Goal: Transaction & Acquisition: Book appointment/travel/reservation

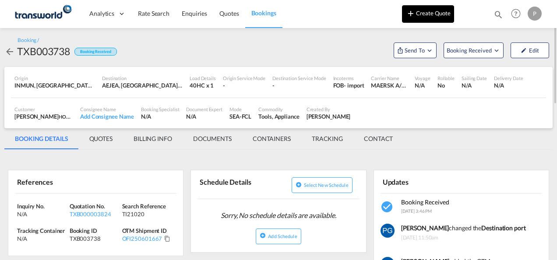
click at [387, 11] on button "Create Quote" at bounding box center [428, 14] width 52 height 18
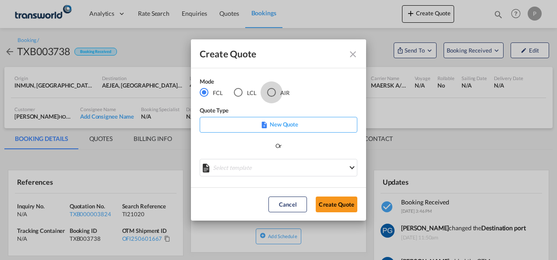
click at [272, 92] on div "AIR" at bounding box center [271, 92] width 9 height 9
click at [343, 201] on button "Create Quote" at bounding box center [337, 205] width 42 height 16
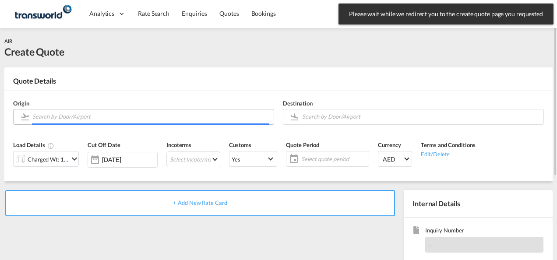
click at [130, 115] on input "Search by Door/Airport" at bounding box center [150, 116] width 237 height 15
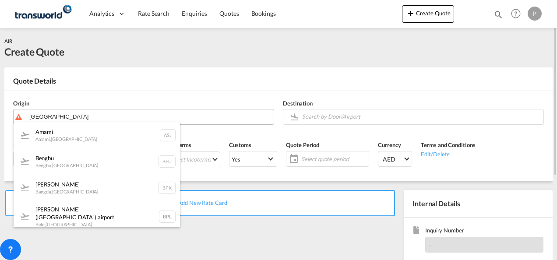
type input "[GEOGRAPHIC_DATA]"
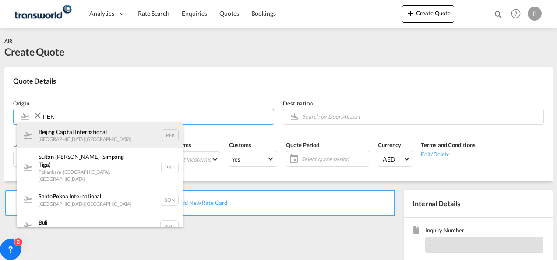
click at [119, 144] on div "Beijing Capital International [GEOGRAPHIC_DATA] , [GEOGRAPHIC_DATA] PEK" at bounding box center [100, 135] width 166 height 26
type input "Beijing Capital International, [GEOGRAPHIC_DATA], [GEOGRAPHIC_DATA]"
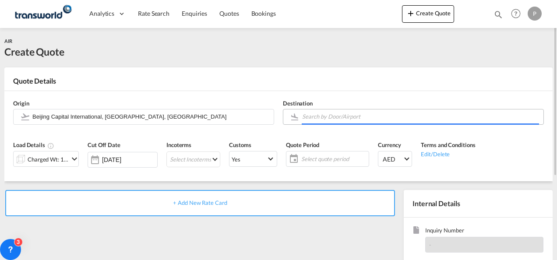
click at [334, 115] on input "Search by Door/Airport" at bounding box center [420, 116] width 237 height 15
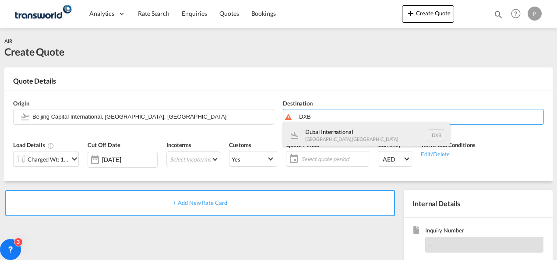
click at [334, 128] on div "Dubai International [GEOGRAPHIC_DATA] , [GEOGRAPHIC_DATA] DXB" at bounding box center [366, 135] width 166 height 26
type input "Dubai International, [GEOGRAPHIC_DATA], DXB"
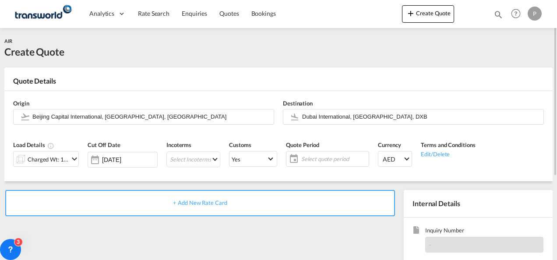
click at [72, 158] on md-icon "icon-chevron-down" at bounding box center [74, 159] width 11 height 11
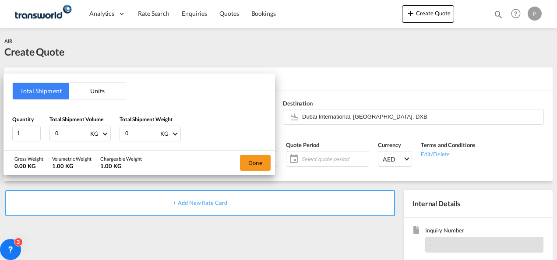
click at [67, 130] on input "0" at bounding box center [71, 133] width 35 height 15
type input "639"
click at [132, 129] on input "0" at bounding box center [141, 133] width 35 height 15
type input "613"
click at [253, 161] on button "Done" at bounding box center [255, 163] width 31 height 16
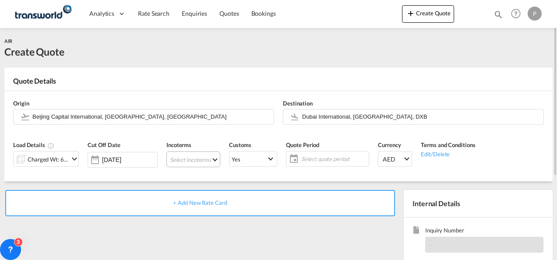
click at [187, 161] on md-select "Select Incoterms CFR - import Cost and Freight CPT - import Carrier Paid to CIP…" at bounding box center [193, 159] width 54 height 16
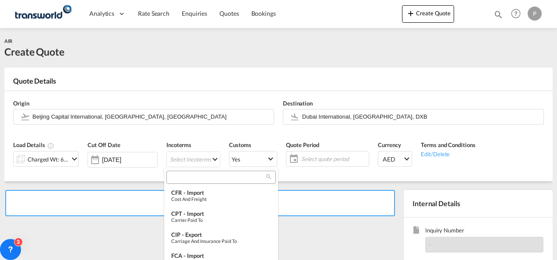
click at [184, 179] on input "search" at bounding box center [217, 177] width 97 height 8
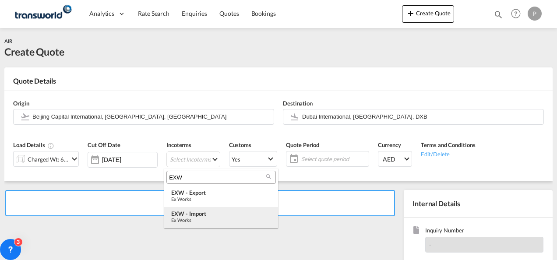
type input "EXW"
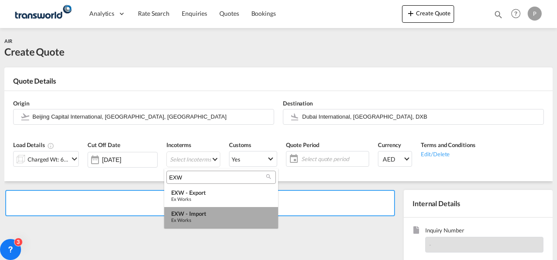
click at [191, 213] on div "EXW - import" at bounding box center [221, 213] width 100 height 7
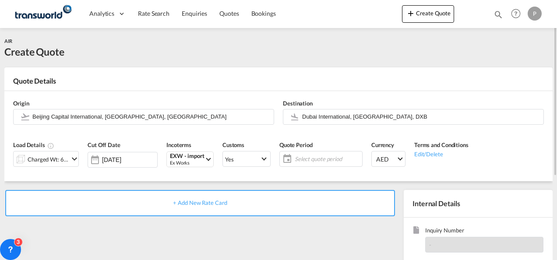
click at [302, 160] on span "Select quote period" at bounding box center [327, 159] width 65 height 8
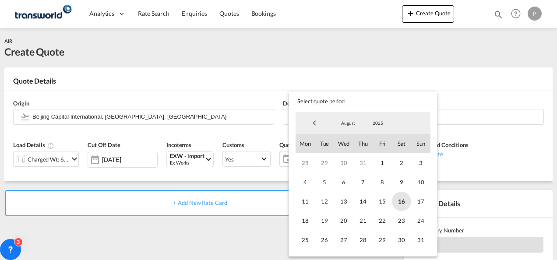
click at [387, 199] on span "16" at bounding box center [401, 201] width 19 height 19
click at [387, 239] on span "31" at bounding box center [420, 239] width 19 height 19
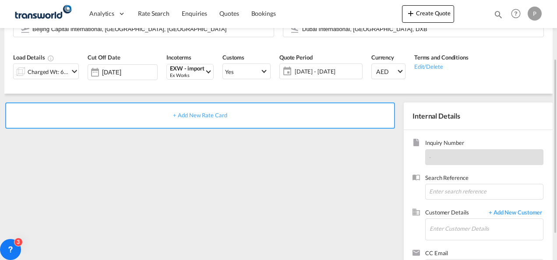
scroll to position [89, 0]
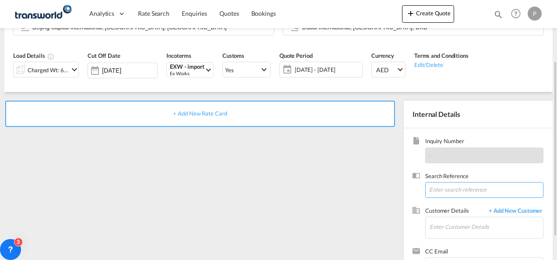
click at [387, 187] on input at bounding box center [484, 190] width 118 height 16
type input "TWG596"
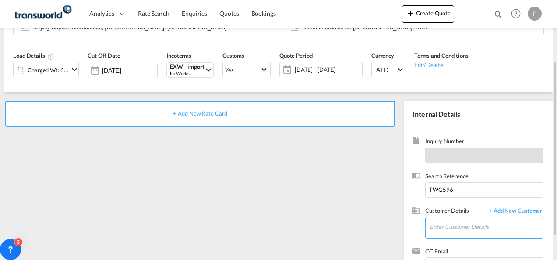
click at [387, 225] on input "Enter Customer Details" at bounding box center [485, 227] width 113 height 20
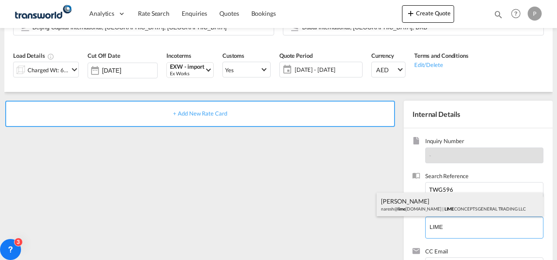
click at [387, 209] on div "[PERSON_NAME] [PERSON_NAME]@ lime [DOMAIN_NAME] | LIME CONCEPTS GENERAL TRADING…" at bounding box center [460, 205] width 166 height 24
type input "LIME CONCEPTS GENERAL TRADING LLC, [PERSON_NAME], [PERSON_NAME][EMAIL_ADDRESS][…"
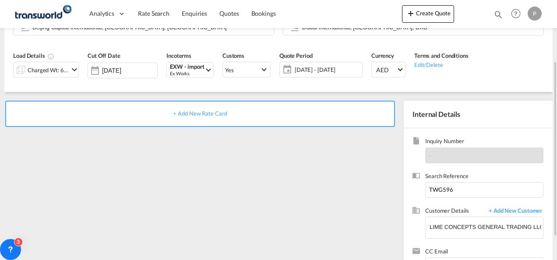
click at [189, 114] on span "+ Add New Rate Card" at bounding box center [200, 113] width 54 height 7
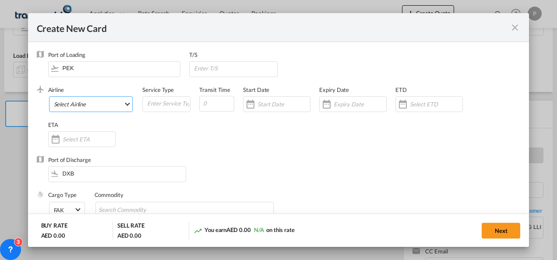
click at [63, 100] on md-select "Select Airline AIR EXPRESS S.A. (1166- / -) CMA CGM Air Cargo (1140-2C / -) DDW…" at bounding box center [91, 104] width 84 height 16
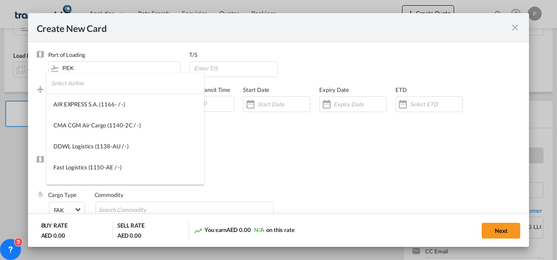
click at [89, 86] on input "search" at bounding box center [127, 83] width 153 height 21
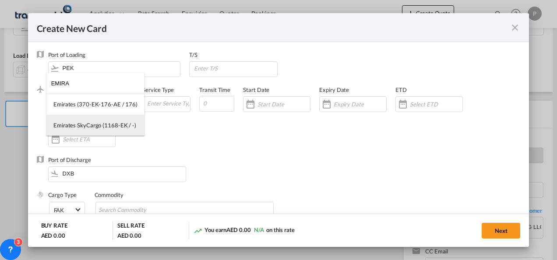
type input "EMIRA"
click at [100, 127] on div "Emirates SkyCargo (1168-EK / -)" at bounding box center [94, 125] width 83 height 8
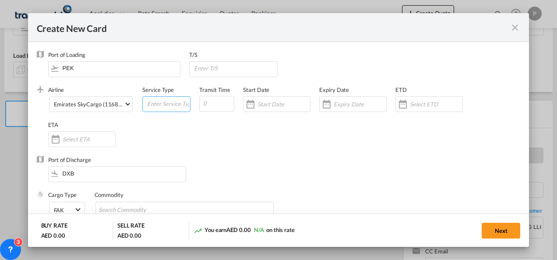
click at [170, 106] on input "Create New CardPort ..." at bounding box center [168, 103] width 44 height 13
type input "EXW IMPORT"
click at [349, 102] on input "Create New CardPort ..." at bounding box center [360, 104] width 53 height 7
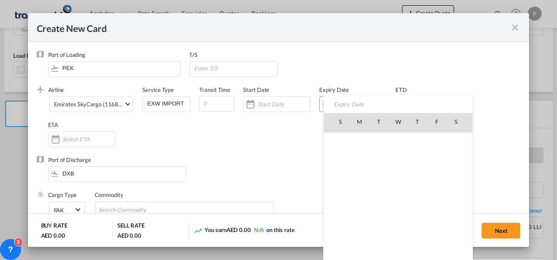
scroll to position [202681, 0]
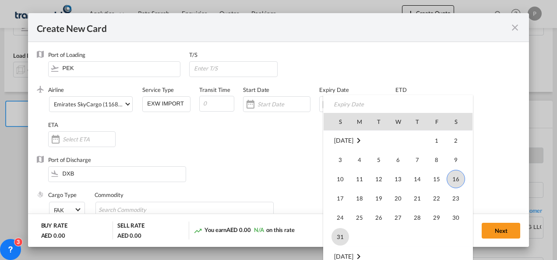
click at [341, 234] on span "31" at bounding box center [340, 237] width 18 height 18
type input "[DATE]"
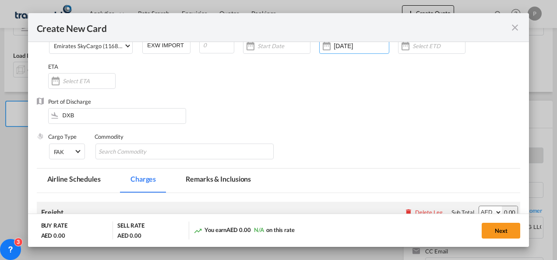
scroll to position [59, 0]
click at [155, 149] on input "Search Commodity" at bounding box center [139, 151] width 80 height 14
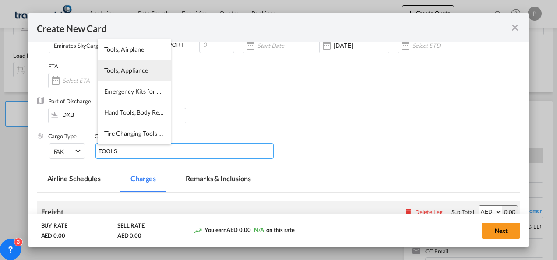
type input "TOOLS"
click at [119, 77] on li "Tools, Appliance" at bounding box center [134, 70] width 73 height 21
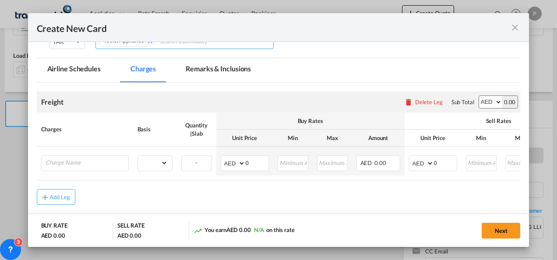
scroll to position [172, 0]
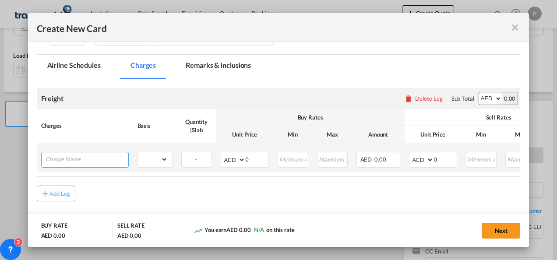
click at [92, 160] on input "Charge Name" at bounding box center [87, 158] width 83 height 13
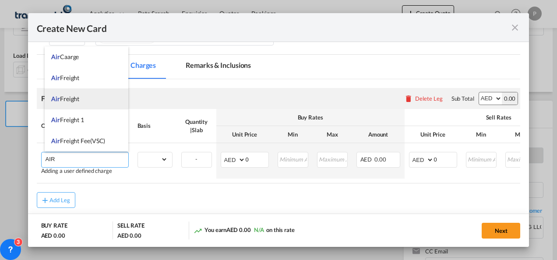
click at [82, 100] on li "Air Freight" at bounding box center [87, 98] width 84 height 21
type input "Air Freight"
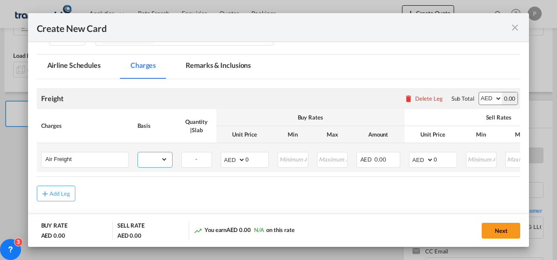
click at [161, 160] on select "gross_weight volumetric_weight per_shipment per_bl per_km % on air freight per_…" at bounding box center [153, 159] width 30 height 14
select select "per_shipment"
click at [138, 152] on select "gross_weight volumetric_weight per_shipment per_bl per_km % on air freight per_…" at bounding box center [153, 159] width 30 height 14
click at [387, 163] on input "0" at bounding box center [445, 158] width 23 height 13
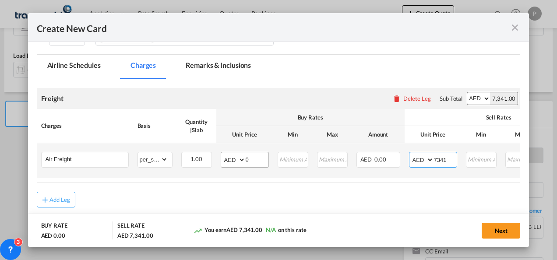
type input "7341"
click at [250, 162] on input "0" at bounding box center [257, 158] width 23 height 13
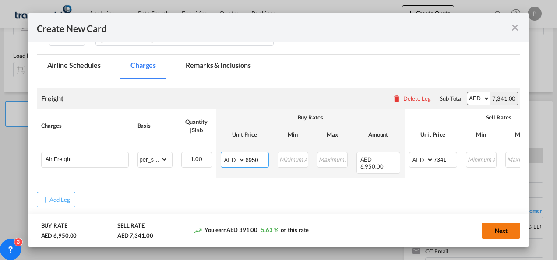
type input "6950"
click at [387, 228] on button "Next" at bounding box center [501, 231] width 39 height 16
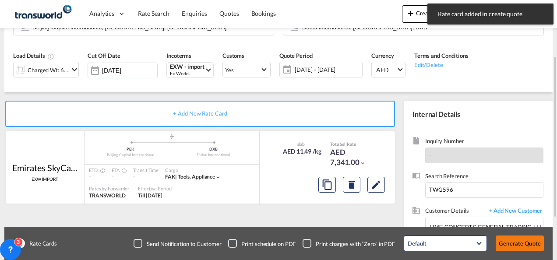
click at [387, 239] on button "Generate Quote" at bounding box center [520, 244] width 48 height 16
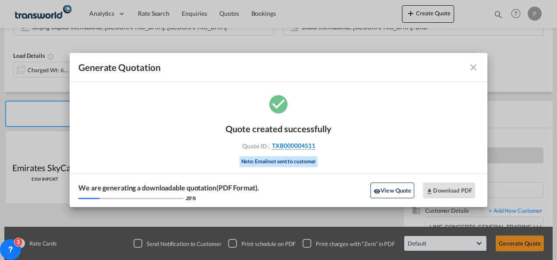
click at [303, 146] on span "TXB000004511" at bounding box center [293, 146] width 43 height 8
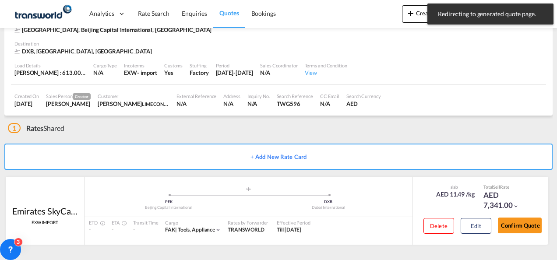
scroll to position [53, 0]
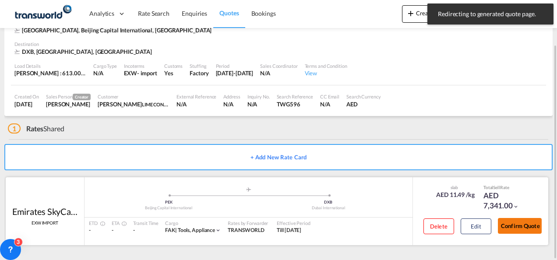
click at [387, 227] on button "Confirm Quote" at bounding box center [520, 226] width 44 height 16
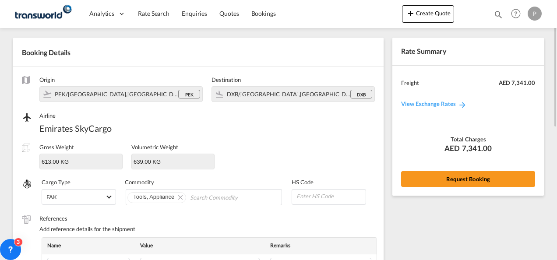
scroll to position [27, 0]
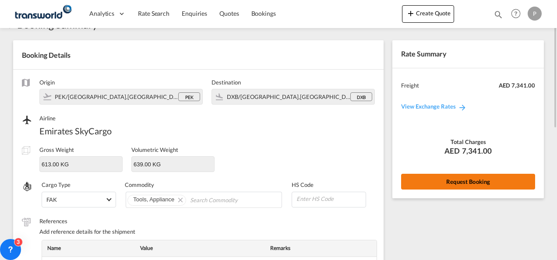
click at [387, 178] on button "Request Booking" at bounding box center [468, 182] width 134 height 16
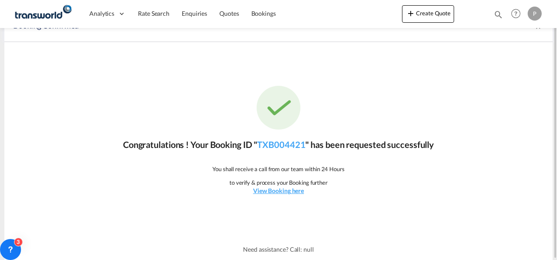
scroll to position [16, 0]
click at [285, 143] on link "TXB004421" at bounding box center [281, 145] width 48 height 11
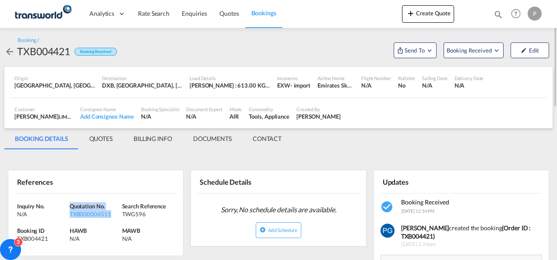
drag, startPoint x: 113, startPoint y: 212, endPoint x: 71, endPoint y: 204, distance: 42.8
click at [71, 204] on div "Quotation No. TXB000004511" at bounding box center [96, 210] width 53 height 16
copy div "Quotation No. TXB000004511"
click at [387, 49] on span "Send To" at bounding box center [415, 50] width 22 height 9
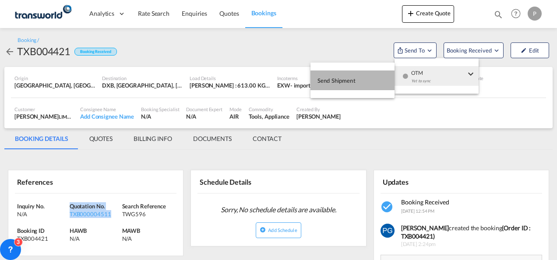
click at [369, 75] on button "Send Shipment" at bounding box center [352, 80] width 84 height 20
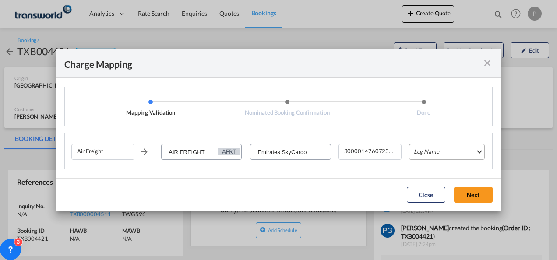
click at [387, 149] on md-select "Leg Name HANDLING ORIGIN HANDLING DESTINATION OTHERS TL PICK UP CUSTOMS ORIGIN …" at bounding box center [447, 152] width 76 height 16
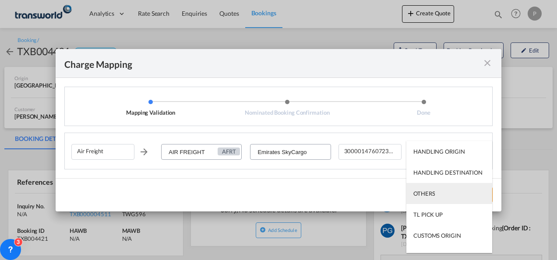
scroll to position [56, 0]
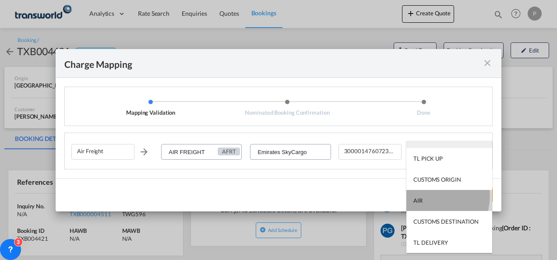
click at [387, 196] on md-option "AIR" at bounding box center [449, 200] width 86 height 21
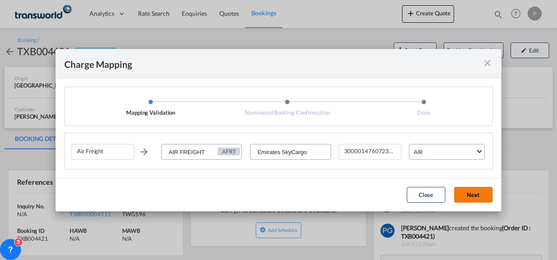
click at [387, 190] on button "Next" at bounding box center [473, 195] width 39 height 16
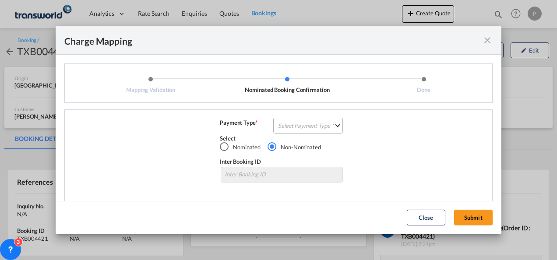
click at [279, 126] on md-select "Select Payment Type COLLECT PREPAID" at bounding box center [308, 126] width 70 height 16
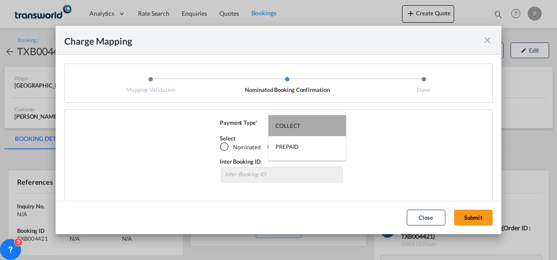
click at [279, 126] on div "COLLECT" at bounding box center [287, 126] width 25 height 8
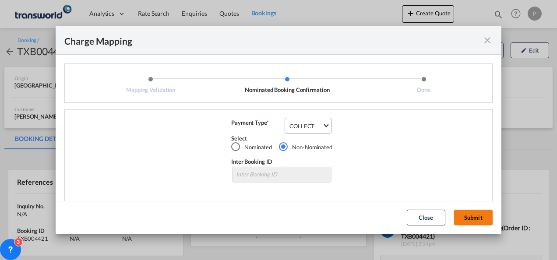
click at [387, 215] on button "Submit" at bounding box center [473, 218] width 39 height 16
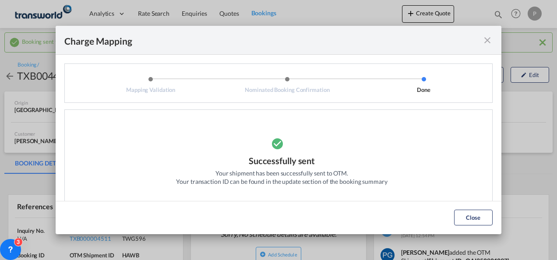
click at [387, 42] on md-icon "icon-close fg-AAA8AD cursor" at bounding box center [487, 40] width 11 height 11
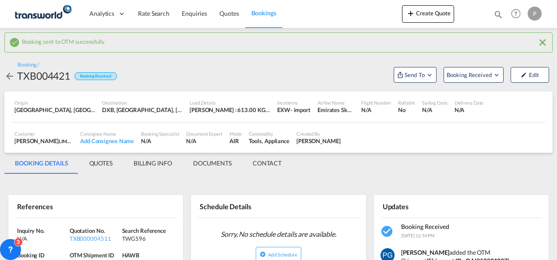
scroll to position [86, 0]
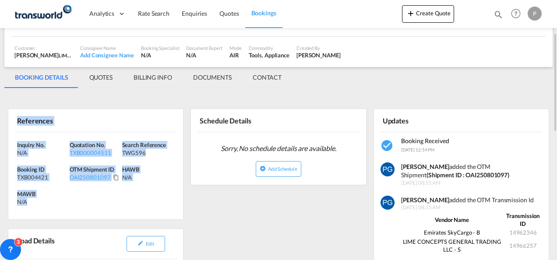
drag, startPoint x: 14, startPoint y: 116, endPoint x: 62, endPoint y: 198, distance: 94.6
click at [62, 198] on div "References Inquiry No. N/A Quotation No. TXB000004511 Search Reference TWG596 B…" at bounding box center [96, 164] width 176 height 111
copy div "References Inquiry No. N/A Quotation No. TXB000004511 Search Reference TWG596 B…"
click at [387, 18] on button "Create Quote" at bounding box center [428, 14] width 52 height 18
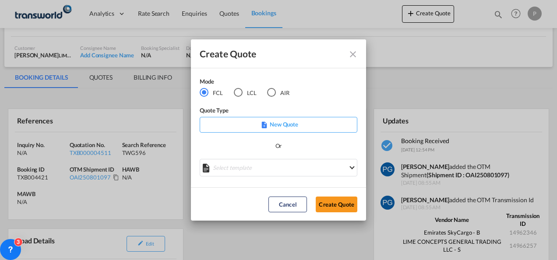
click at [270, 93] on div "AIR" at bounding box center [271, 92] width 9 height 9
click at [336, 203] on button "Create Quote" at bounding box center [337, 205] width 42 height 16
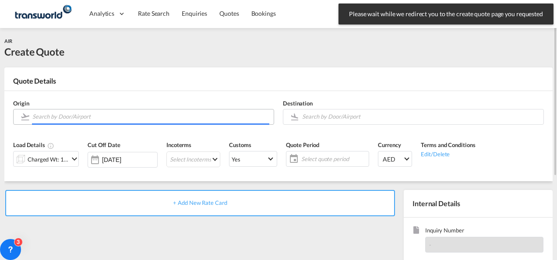
click at [133, 115] on input "Search by Door/Airport" at bounding box center [150, 116] width 237 height 15
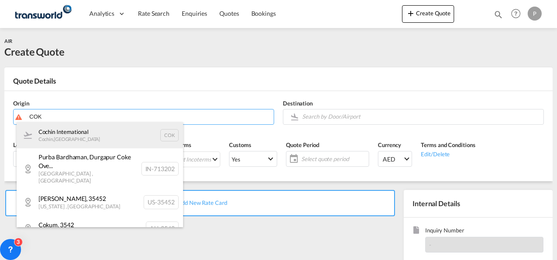
click at [116, 127] on div "Cochin International Cochin , [GEOGRAPHIC_DATA] COK" at bounding box center [100, 135] width 166 height 26
type input "Cochin International, Cochin, COK"
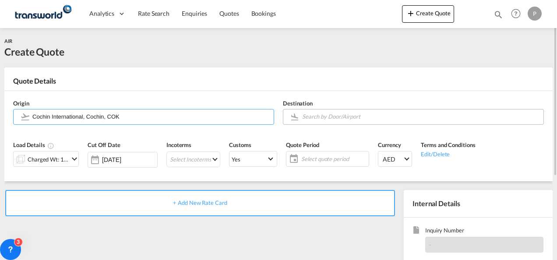
click at [320, 114] on input "Search by Door/Airport" at bounding box center [420, 116] width 237 height 15
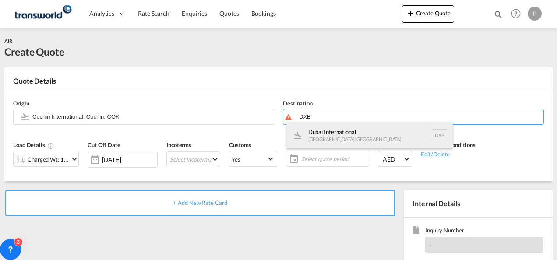
click at [322, 130] on div "Dubai International [GEOGRAPHIC_DATA] , [GEOGRAPHIC_DATA] DXB" at bounding box center [369, 135] width 166 height 26
type input "Dubai International, [GEOGRAPHIC_DATA], DXB"
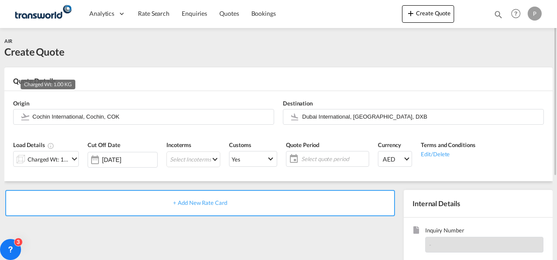
click at [56, 158] on div "Charged Wt: 1.00 KG" at bounding box center [48, 159] width 41 height 12
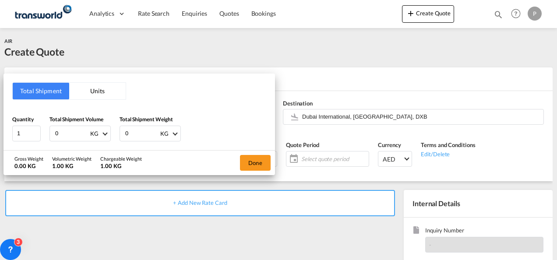
click at [66, 136] on input "0" at bounding box center [71, 133] width 35 height 15
type input "4360"
click at [137, 130] on input "0" at bounding box center [141, 133] width 35 height 15
type input "4360"
click at [249, 162] on button "Done" at bounding box center [255, 163] width 31 height 16
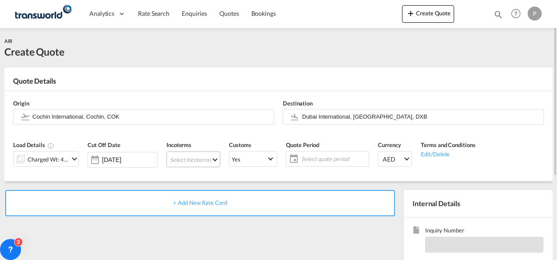
click at [187, 162] on md-select "Select Incoterms CFR - import Cost and Freight CPT - import Carrier Paid to CIP…" at bounding box center [193, 159] width 54 height 16
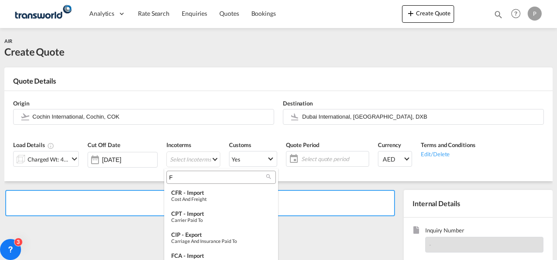
click at [185, 177] on input "F" at bounding box center [217, 177] width 97 height 8
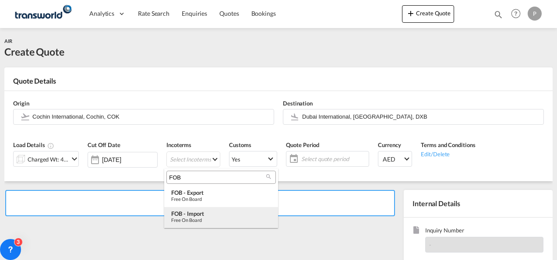
type input "FOB"
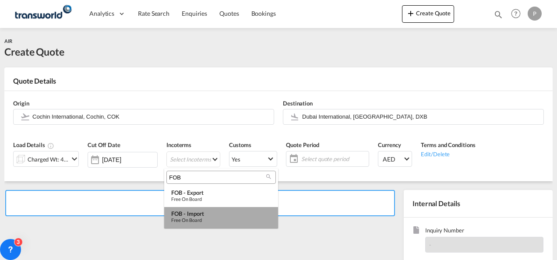
click at [195, 215] on div "FOB - import" at bounding box center [221, 213] width 100 height 7
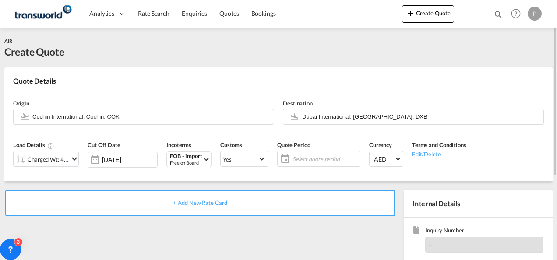
click at [306, 157] on span "Select quote period" at bounding box center [324, 159] width 65 height 8
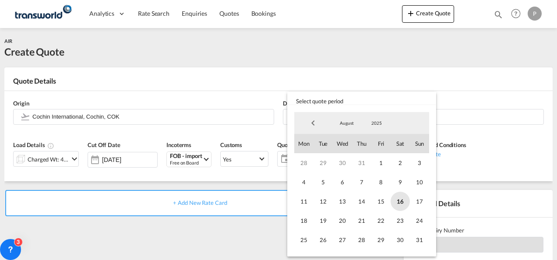
click at [387, 201] on span "16" at bounding box center [400, 201] width 19 height 19
click at [387, 238] on span "31" at bounding box center [419, 239] width 19 height 19
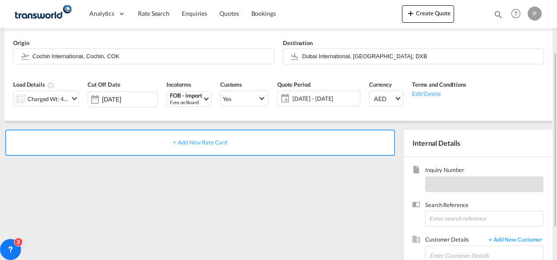
scroll to position [68, 0]
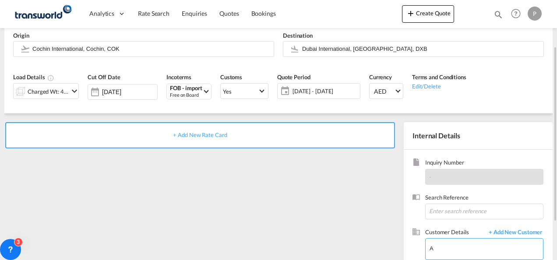
click at [387, 246] on input "A" at bounding box center [485, 249] width 113 height 20
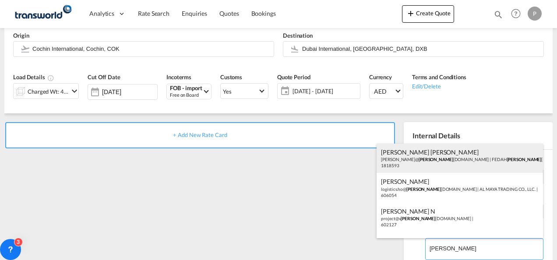
click at [387, 154] on div "[PERSON_NAME] [PERSON_NAME] [PERSON_NAME]@ [PERSON_NAME] [DOMAIN_NAME] | FEDAH …" at bounding box center [460, 159] width 166 height 30
type input "FEDAH ALMADINA GOODS WHOLESALERS CO. L.L.C, [PERSON_NAME] [PERSON_NAME], [PERSO…"
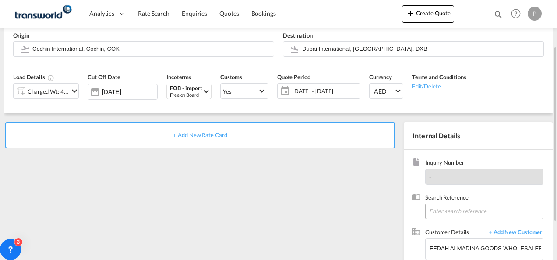
click at [387, 209] on input at bounding box center [484, 212] width 118 height 16
paste input "17614519971"
type input "17614519971"
click at [214, 131] on span "+ Add New Rate Card" at bounding box center [200, 134] width 54 height 7
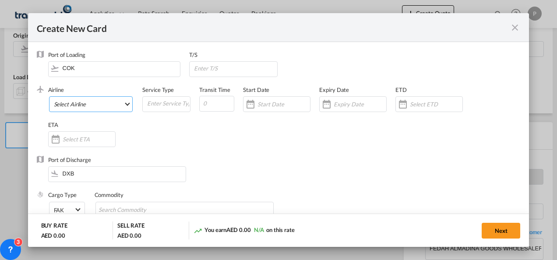
click at [105, 107] on md-select "Select Airline AIR EXPRESS S.A. (1166- / -) CMA CGM Air Cargo (1140-2C / -) DDW…" at bounding box center [91, 104] width 84 height 16
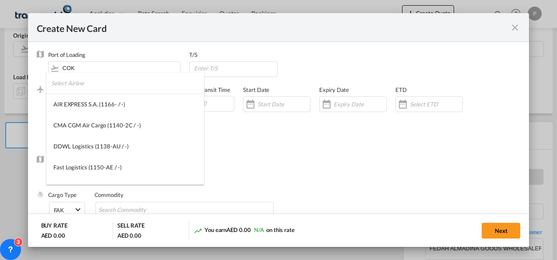
click at [101, 83] on input "search" at bounding box center [127, 83] width 153 height 21
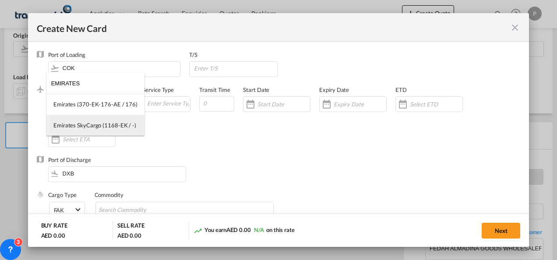
type input "EMIRATES"
drag, startPoint x: 100, startPoint y: 123, endPoint x: 110, endPoint y: 128, distance: 11.0
click at [110, 128] on div "Emirates SkyCargo (1168-EK / -)" at bounding box center [94, 125] width 83 height 8
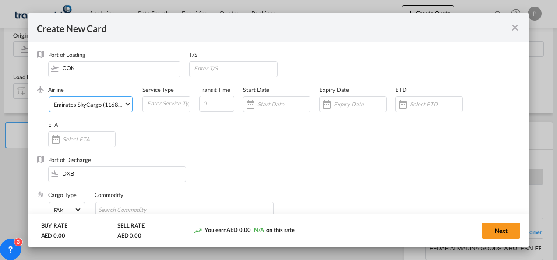
click at [110, 128] on div "ETA" at bounding box center [86, 138] width 76 height 35
click at [151, 104] on input "Create New Card ..." at bounding box center [168, 103] width 44 height 13
type input "FOB IMPORT"
click at [348, 107] on input "Create New Card ..." at bounding box center [360, 104] width 53 height 7
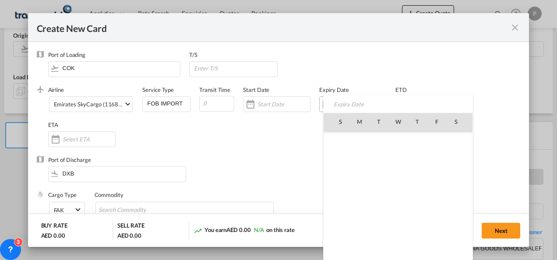
scroll to position [202681, 0]
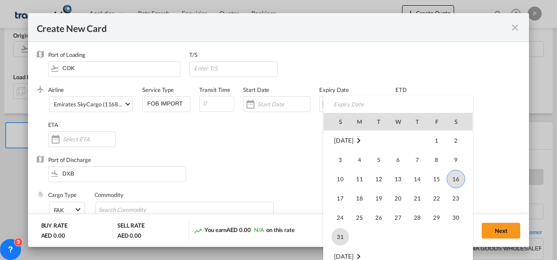
click at [343, 232] on span "31" at bounding box center [340, 237] width 18 height 18
type input "[DATE]"
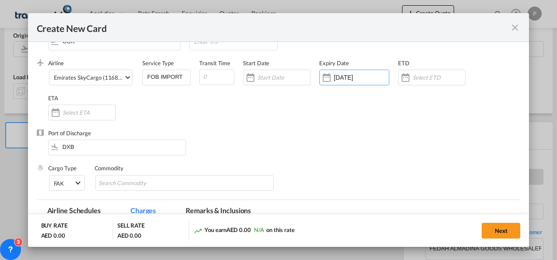
scroll to position [30, 0]
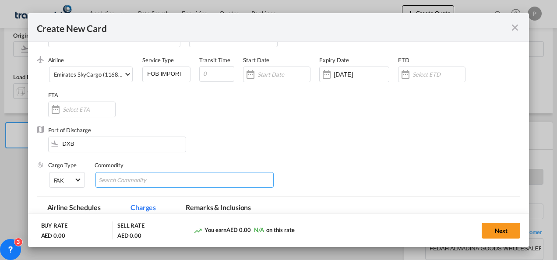
click at [174, 175] on md-chips-wrap "Chips container with autocompletion. Enter the text area, type text to search, …" at bounding box center [184, 180] width 179 height 16
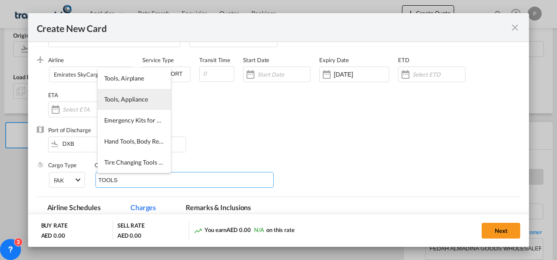
type input "TOOLS"
click at [120, 102] on span "Tools, Appliance" at bounding box center [126, 98] width 44 height 7
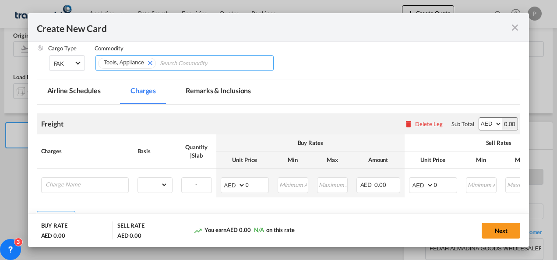
scroll to position [148, 0]
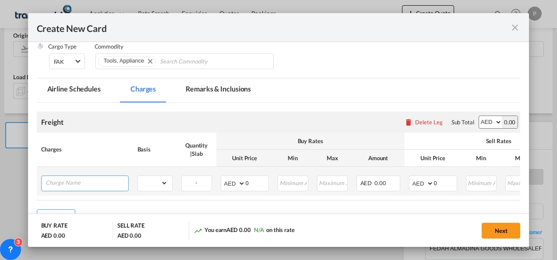
click at [110, 182] on input "Charge Name" at bounding box center [87, 182] width 83 height 13
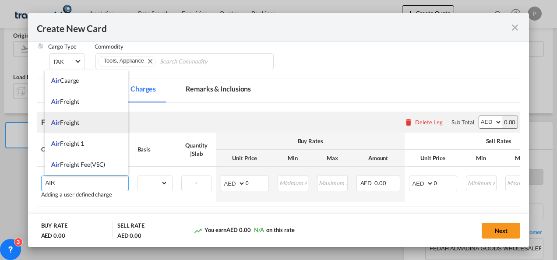
click at [82, 127] on li "Air Freight" at bounding box center [87, 122] width 84 height 21
type input "Air Freight"
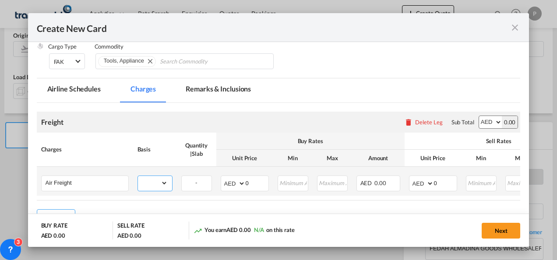
click at [164, 187] on select "gross_weight volumetric_weight per_shipment per_bl per_km % on air freight per_…" at bounding box center [153, 183] width 30 height 14
select select "per_shipment"
click at [138, 176] on select "gross_weight volumetric_weight per_shipment per_bl per_km % on air freight per_…" at bounding box center [153, 183] width 30 height 14
click at [226, 180] on select "AED AFN ALL AMD ANG AOA ARS AUD AWG AZN BAM BBD BDT BGN BHD BIF BMD BND [PERSON…" at bounding box center [233, 183] width 23 height 12
select select "string:USD"
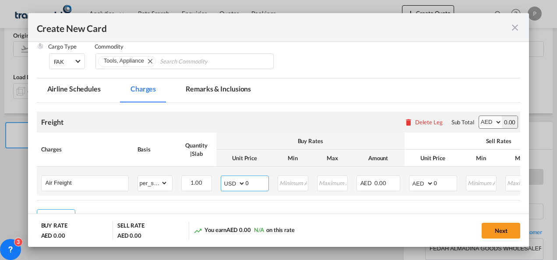
click at [222, 177] on select "AED AFN ALL AMD ANG AOA ARS AUD AWG AZN BAM BBD BDT BGN BHD BIF BMD BND [PERSON…" at bounding box center [233, 183] width 23 height 12
click at [250, 181] on input "0" at bounding box center [257, 182] width 23 height 13
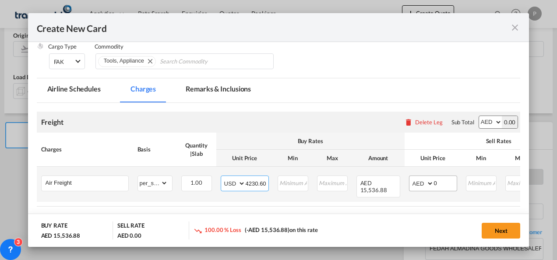
type input "4230.60"
click at [387, 181] on select "AED AFN ALL AMD ANG AOA ARS AUD AWG AZN BAM BBD BDT BGN BHD BIF BMD BND [PERSON…" at bounding box center [422, 183] width 23 height 12
select select "string:USD"
click at [387, 177] on select "AED AFN ALL AMD ANG AOA ARS AUD AWG AZN BAM BBD BDT BGN BHD BIF BMD BND [PERSON…" at bounding box center [422, 183] width 23 height 12
click at [387, 185] on input "0" at bounding box center [445, 182] width 23 height 13
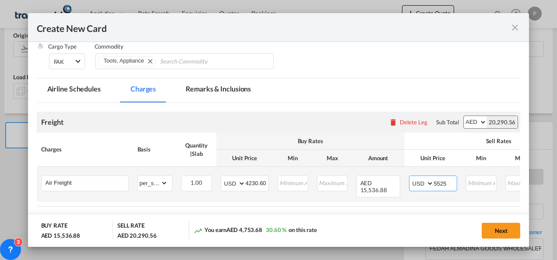
type input "5525"
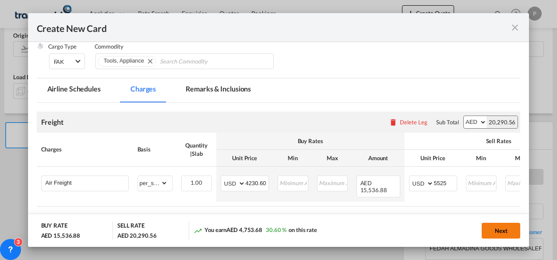
click at [387, 229] on button "Next" at bounding box center [501, 231] width 39 height 16
type input "4230.6"
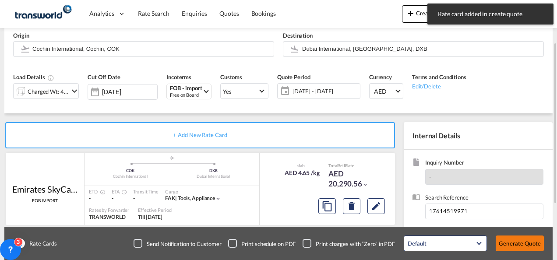
click at [387, 244] on button "Generate Quote" at bounding box center [520, 244] width 48 height 16
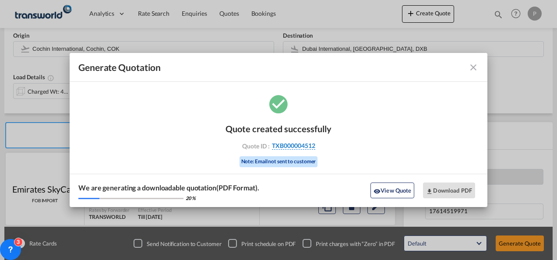
click at [295, 144] on span "TXB000004512" at bounding box center [293, 146] width 43 height 8
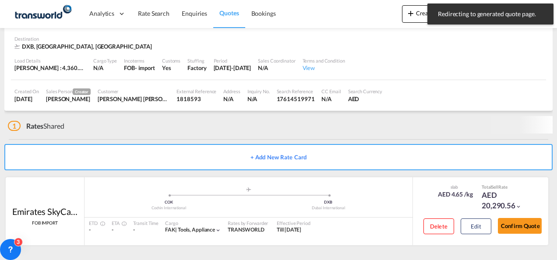
scroll to position [53, 0]
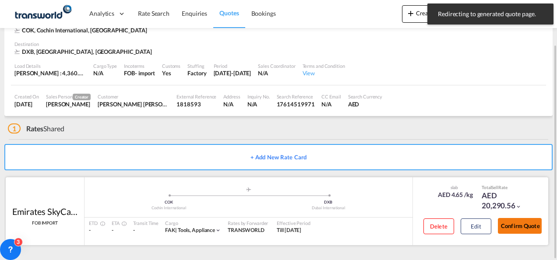
click at [387, 222] on button "Confirm Quote" at bounding box center [520, 226] width 44 height 16
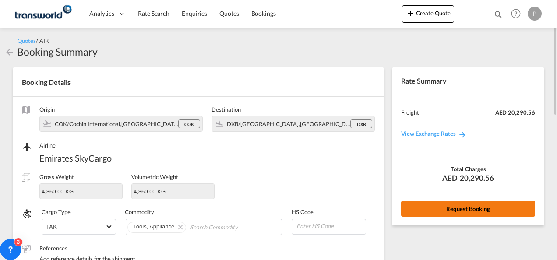
click at [387, 204] on button "Request Booking" at bounding box center [468, 209] width 134 height 16
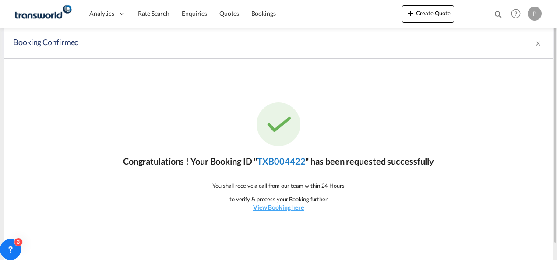
click at [279, 159] on link "TXB004422" at bounding box center [281, 161] width 48 height 11
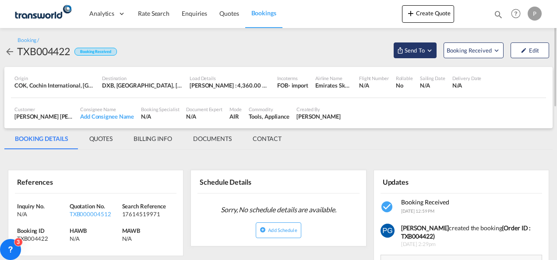
click at [387, 49] on span "Send To" at bounding box center [415, 50] width 22 height 9
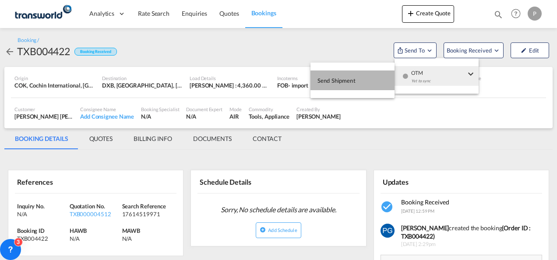
click at [380, 76] on button "Send Shipment" at bounding box center [352, 80] width 84 height 20
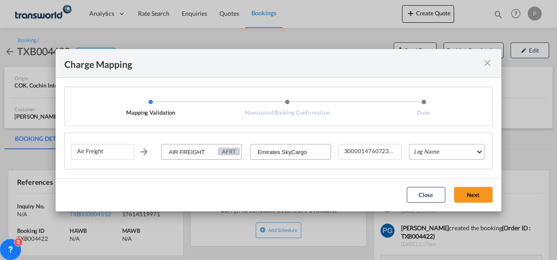
click at [387, 151] on md-select "Leg Name HANDLING ORIGIN HANDLING DESTINATION OTHERS TL PICK UP CUSTOMS ORIGIN …" at bounding box center [447, 152] width 76 height 16
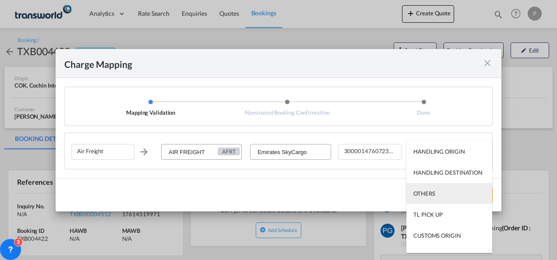
scroll to position [56, 0]
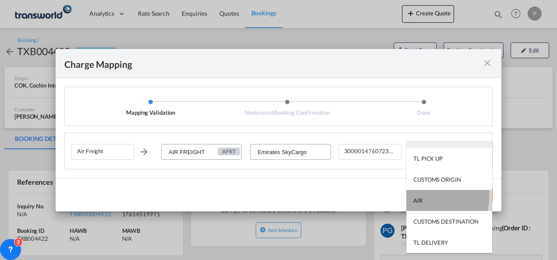
click at [387, 196] on md-option "AIR" at bounding box center [449, 200] width 86 height 21
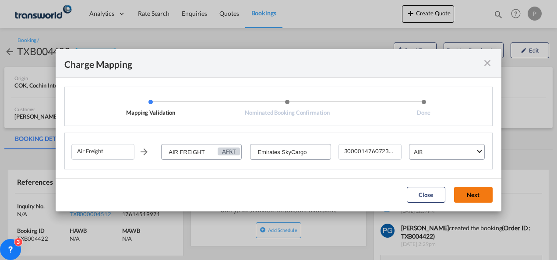
click at [387, 194] on button "Next" at bounding box center [473, 195] width 39 height 16
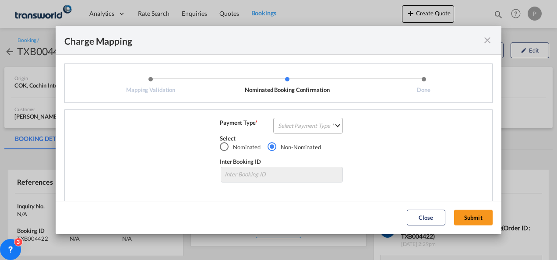
click at [291, 127] on md-select "Select Payment Type COLLECT PREPAID" at bounding box center [308, 126] width 70 height 16
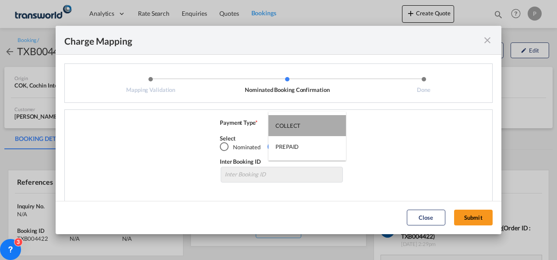
click at [291, 127] on div "COLLECT" at bounding box center [287, 126] width 25 height 8
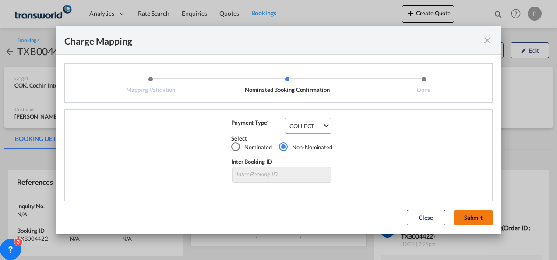
click at [387, 219] on button "Submit" at bounding box center [473, 218] width 39 height 16
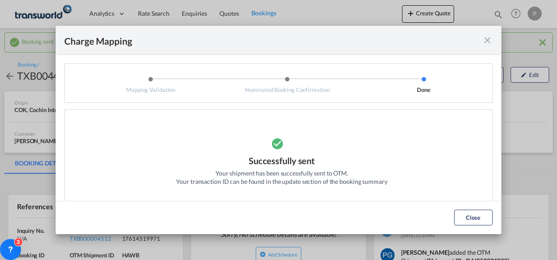
click at [387, 41] on md-icon "icon-close fg-AAA8AD cursor" at bounding box center [487, 40] width 11 height 11
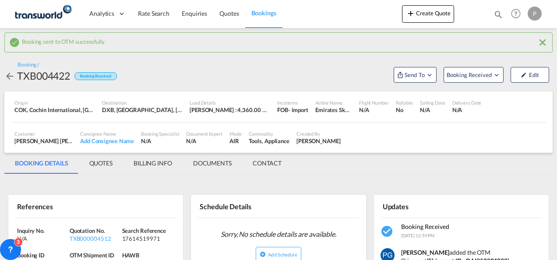
scroll to position [106, 0]
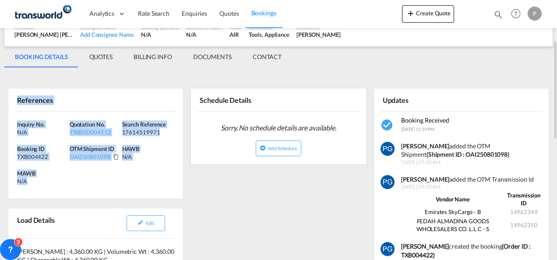
drag, startPoint x: 16, startPoint y: 97, endPoint x: 72, endPoint y: 194, distance: 112.4
click at [72, 194] on div "References Inquiry No. N/A Quotation No. TXB000004512 Search Reference 17614519…" at bounding box center [96, 143] width 176 height 111
copy div "References Inquiry No. N/A Quotation No. TXB000004512 Search Reference 17614519…"
click at [387, 11] on button "Create Quote" at bounding box center [428, 14] width 52 height 18
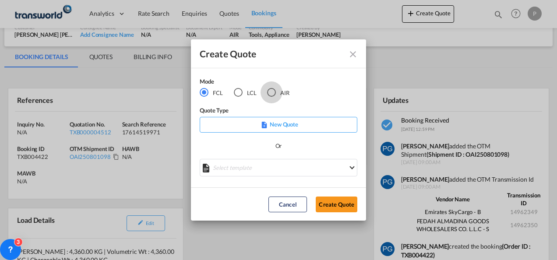
click at [273, 92] on div "AIR" at bounding box center [271, 92] width 9 height 9
click at [332, 203] on button "Create Quote" at bounding box center [337, 205] width 42 height 16
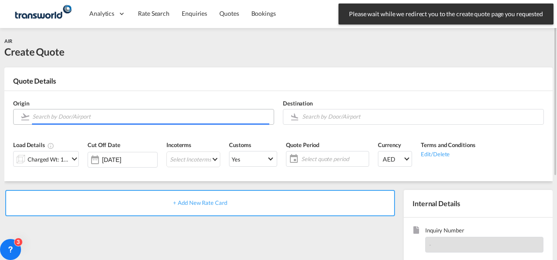
click at [134, 117] on input "Search by Door/Airport" at bounding box center [150, 116] width 237 height 15
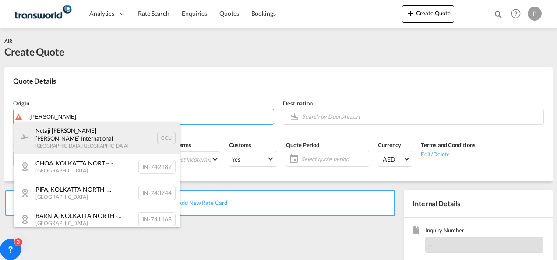
click at [104, 135] on div "Netaji [PERSON_NAME] [PERSON_NAME] International [GEOGRAPHIC_DATA] , [GEOGRAPHI…" at bounding box center [97, 138] width 166 height 32
type input "Netaji [PERSON_NAME] [PERSON_NAME] International, [GEOGRAPHIC_DATA], CCU"
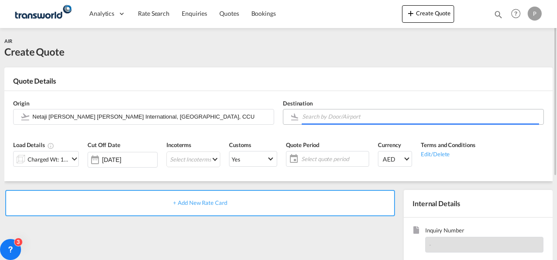
click at [318, 116] on input "Search by Door/Airport" at bounding box center [420, 116] width 237 height 15
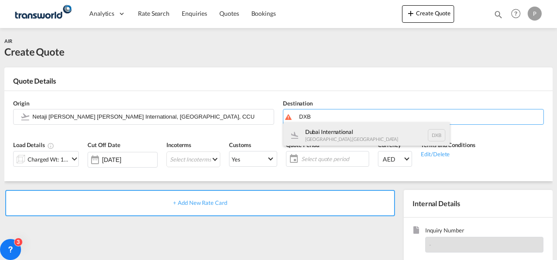
click at [318, 129] on div "Dubai International [GEOGRAPHIC_DATA] , [GEOGRAPHIC_DATA] DXB" at bounding box center [366, 135] width 166 height 26
type input "Dubai International, [GEOGRAPHIC_DATA], DXB"
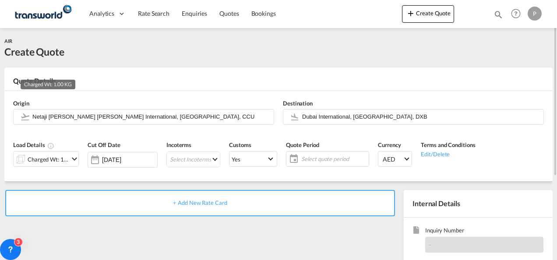
click at [55, 158] on div "Charged Wt: 1.00 KG" at bounding box center [48, 159] width 41 height 12
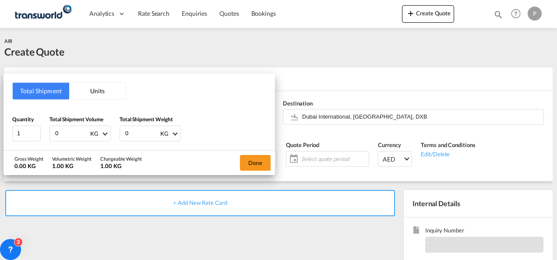
click at [67, 134] on input "0" at bounding box center [71, 133] width 35 height 15
type input "3799"
click at [135, 131] on input "0" at bounding box center [141, 133] width 35 height 15
type input "3799"
click at [258, 165] on button "Done" at bounding box center [255, 163] width 31 height 16
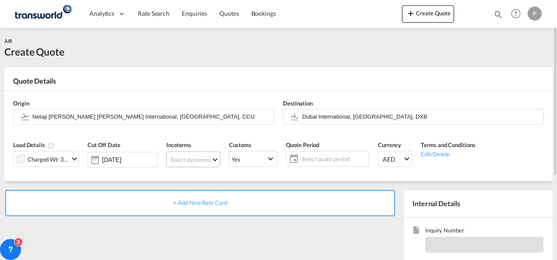
click at [192, 165] on md-select "Select Incoterms CFR - import Cost and Freight CPT - import Carrier Paid to CIP…" at bounding box center [193, 159] width 54 height 16
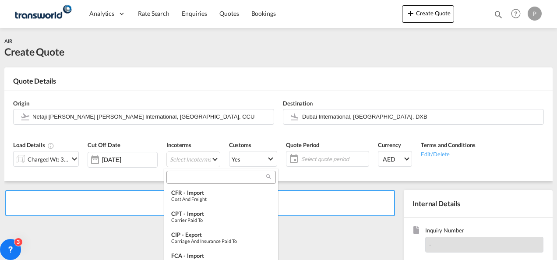
click at [193, 177] on input "search" at bounding box center [217, 177] width 97 height 8
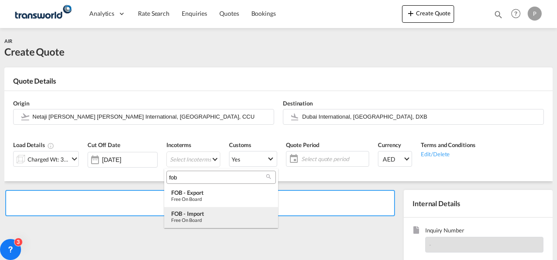
type input "fob"
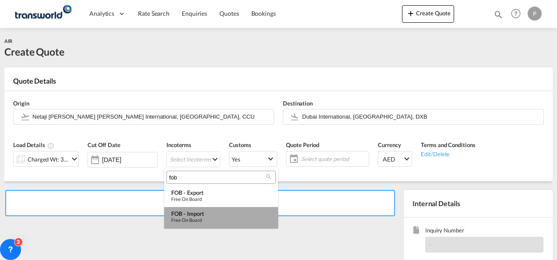
click at [195, 219] on div "Free on Board" at bounding box center [221, 220] width 100 height 6
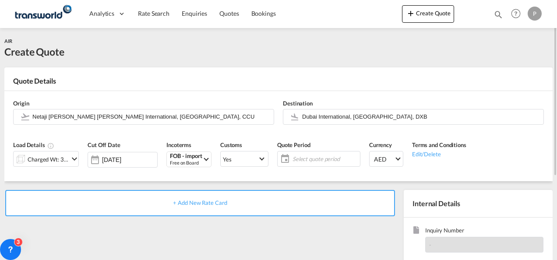
click at [299, 160] on span "Select quote period" at bounding box center [324, 159] width 65 height 8
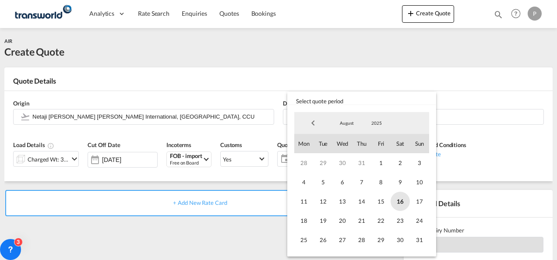
click at [387, 199] on span "16" at bounding box center [400, 201] width 19 height 19
click at [387, 241] on span "31" at bounding box center [419, 239] width 19 height 19
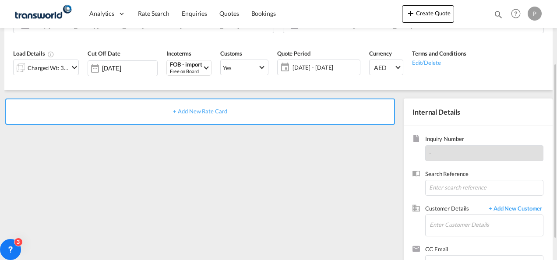
scroll to position [93, 0]
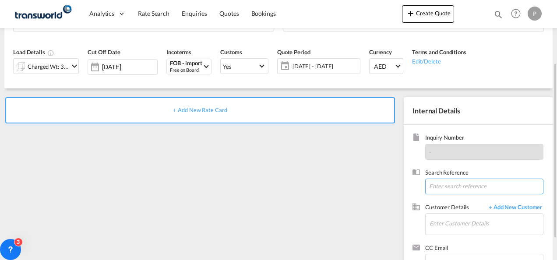
click at [387, 183] on input at bounding box center [484, 187] width 118 height 16
paste input "17614507076"
type input "17614507076"
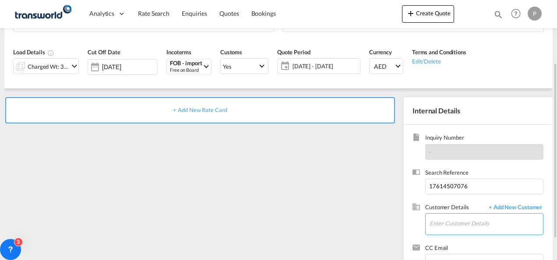
click at [387, 221] on input "Enter Customer Details" at bounding box center [485, 224] width 113 height 20
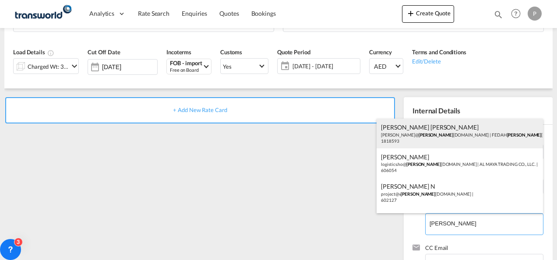
click at [387, 134] on div "[PERSON_NAME] [PERSON_NAME] [PERSON_NAME]@ [PERSON_NAME] [DOMAIN_NAME] | FEDAH …" at bounding box center [460, 134] width 166 height 30
type input "FEDAH ALMADINA GOODS WHOLESALERS CO. L.L.C, [PERSON_NAME] [PERSON_NAME], [PERSO…"
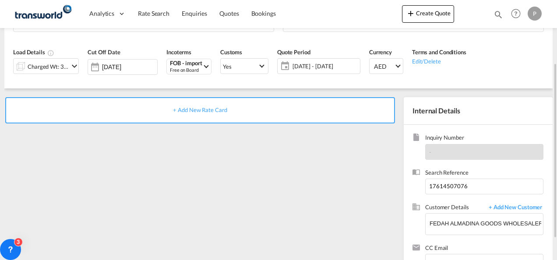
click at [202, 111] on span "+ Add New Rate Card" at bounding box center [200, 109] width 54 height 7
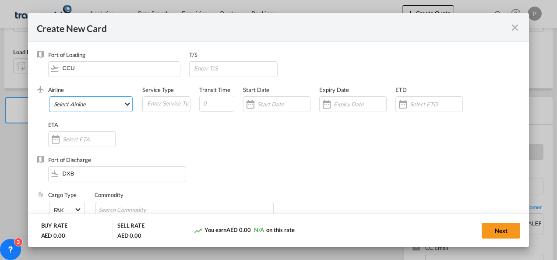
click at [96, 105] on md-select "Select Airline AIR EXPRESS S.A. (1166- / -) CMA CGM Air Cargo (1140-2C / -) DDW…" at bounding box center [91, 104] width 84 height 16
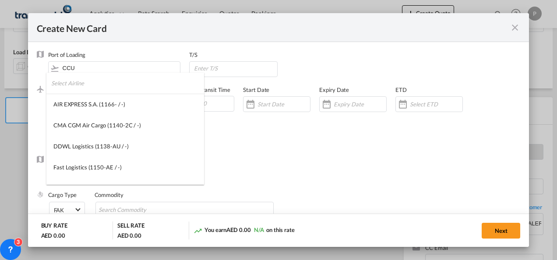
click at [83, 83] on input "search" at bounding box center [127, 83] width 153 height 21
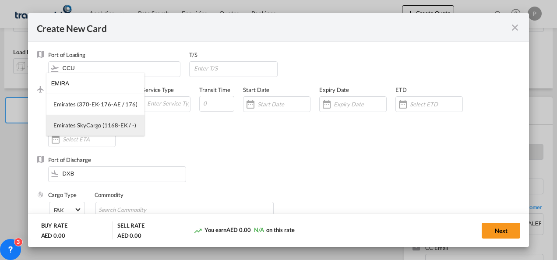
type input "EMIRA"
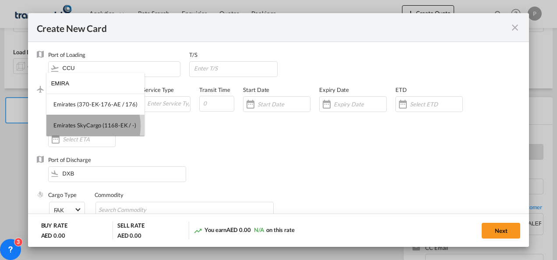
click at [85, 126] on div "Emirates SkyCargo (1168-EK / -)" at bounding box center [94, 125] width 83 height 8
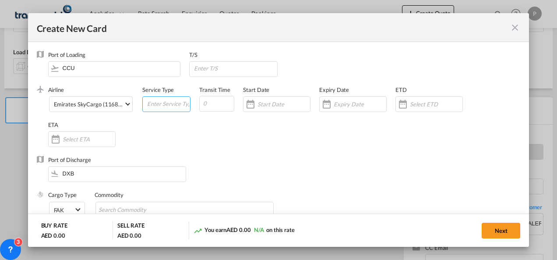
click at [156, 109] on input "Create New Card ..." at bounding box center [168, 103] width 44 height 13
type input "FOB IMPORT"
click at [357, 98] on div "Create New Card ..." at bounding box center [352, 104] width 67 height 16
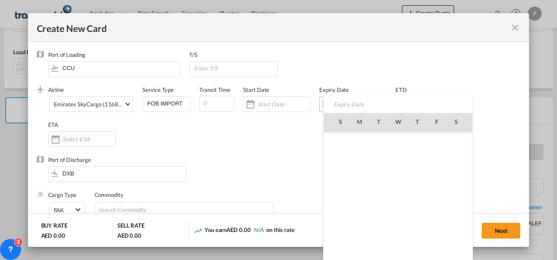
scroll to position [202681, 0]
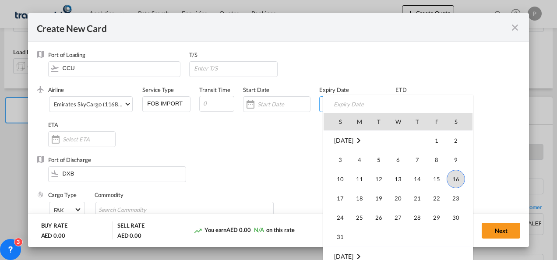
click at [341, 227] on td "31" at bounding box center [337, 237] width 26 height 20
type input "[DATE]"
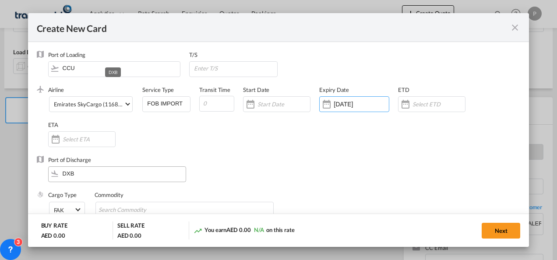
scroll to position [60, 0]
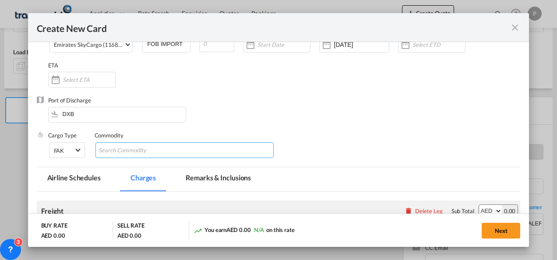
click at [143, 152] on input "Chips input." at bounding box center [139, 151] width 80 height 14
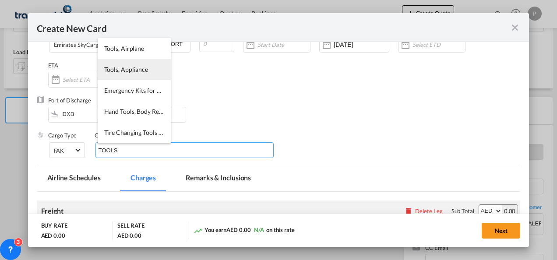
type input "TOOLS"
click at [124, 66] on span "Tools, Appliance" at bounding box center [126, 69] width 44 height 7
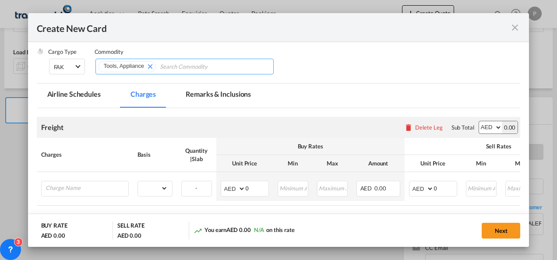
scroll to position [145, 0]
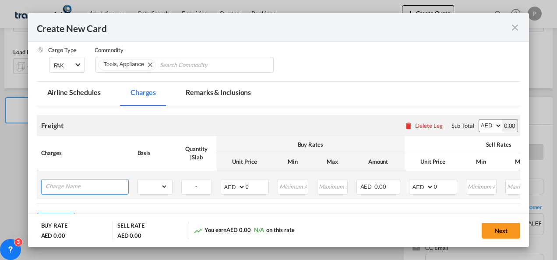
click at [90, 183] on input "Charge Name" at bounding box center [87, 185] width 83 height 13
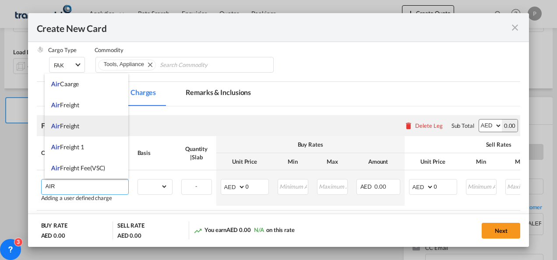
click at [79, 125] on span "Air Freight" at bounding box center [65, 125] width 28 height 7
type input "Air Freight"
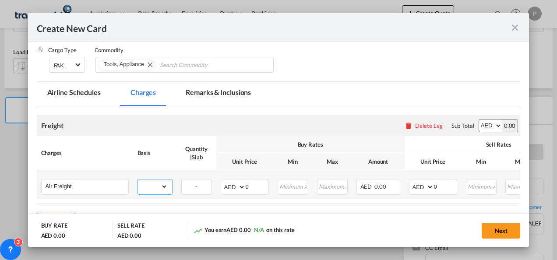
click at [153, 185] on select "gross_weight volumetric_weight per_shipment per_bl per_km % on air freight per_…" at bounding box center [153, 186] width 30 height 14
select select "per_shipment"
click at [138, 179] on select "gross_weight volumetric_weight per_shipment per_bl per_km % on air freight per_…" at bounding box center [153, 186] width 30 height 14
click at [229, 186] on select "AED AFN ALL AMD ANG AOA ARS AUD AWG AZN BAM BBD BDT BGN BHD BIF BMD BND [PERSON…" at bounding box center [233, 187] width 23 height 12
select select "string:USD"
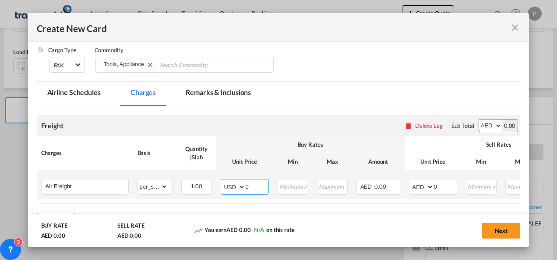
click at [222, 181] on select "AED AFN ALL AMD ANG AOA ARS AUD AWG AZN BAM BBD BDT BGN BHD BIF BMD BND [PERSON…" at bounding box center [233, 187] width 23 height 12
click at [256, 190] on input "0" at bounding box center [257, 185] width 23 height 13
click at [387, 237] on div "Next" at bounding box center [428, 231] width 183 height 18
click at [257, 188] on input "Create New Card ..." at bounding box center [257, 185] width 23 height 13
type input "4240.89"
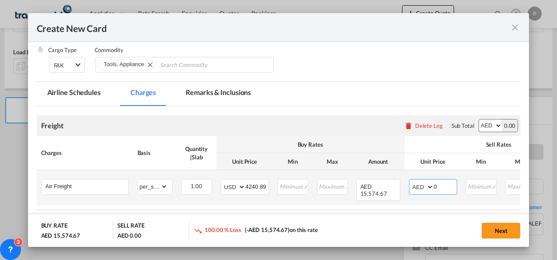
click at [387, 185] on select "AED AFN ALL AMD ANG AOA ARS AUD AWG AZN BAM BBD BDT BGN BHD BIF BMD BND [PERSON…" at bounding box center [422, 187] width 23 height 12
select select "string:USD"
click at [387, 181] on select "AED AFN ALL AMD ANG AOA ARS AUD AWG AZN BAM BBD BDT BGN BHD BIF BMD BND [PERSON…" at bounding box center [422, 187] width 23 height 12
click at [387, 187] on input "0" at bounding box center [445, 185] width 23 height 13
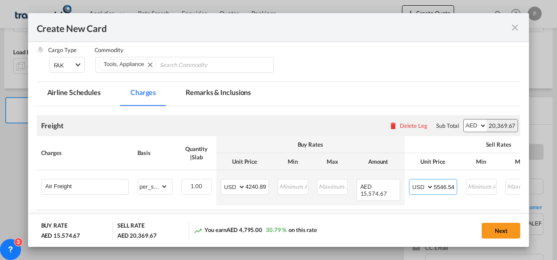
type input "5546.54"
click at [387, 229] on button "Next" at bounding box center [501, 231] width 39 height 16
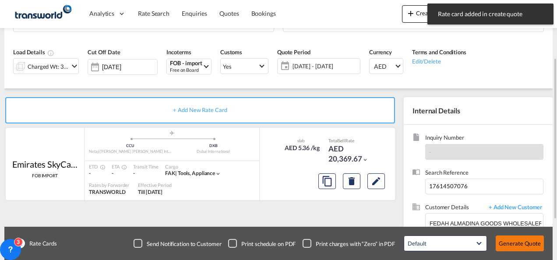
click at [387, 237] on button "Generate Quote" at bounding box center [520, 244] width 48 height 16
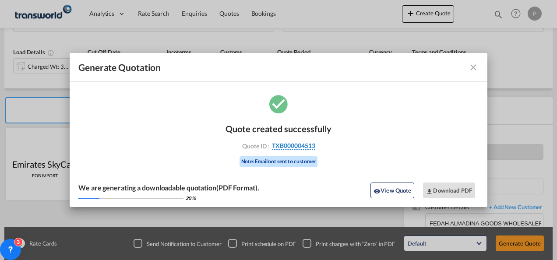
click at [293, 148] on span "TXB000004513" at bounding box center [293, 146] width 43 height 8
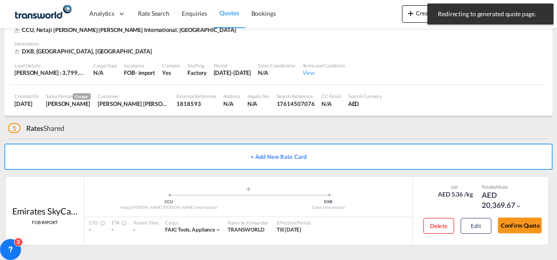
scroll to position [53, 0]
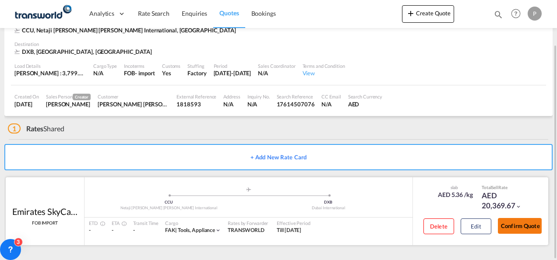
click at [387, 224] on button "Confirm Quote" at bounding box center [520, 226] width 44 height 16
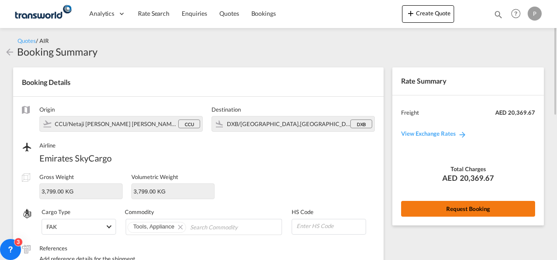
click at [387, 211] on button "Request Booking" at bounding box center [468, 209] width 134 height 16
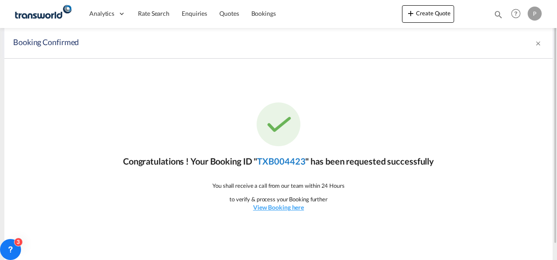
click at [282, 157] on link "TXB004423" at bounding box center [281, 161] width 48 height 11
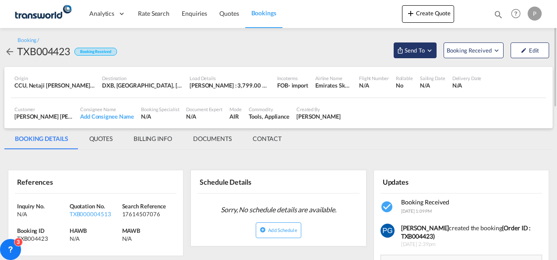
click at [387, 46] on span "Send To" at bounding box center [415, 50] width 22 height 9
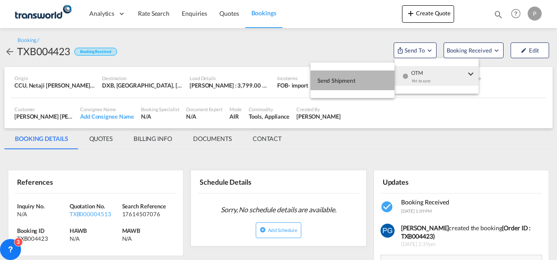
click at [355, 75] on span "Send Shipment" at bounding box center [336, 81] width 38 height 14
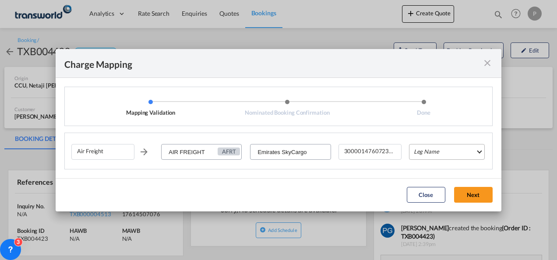
click at [387, 148] on md-select "Leg Name HANDLING ORIGIN HANDLING DESTINATION OTHERS TL PICK UP CUSTOMS ORIGIN …" at bounding box center [447, 152] width 76 height 16
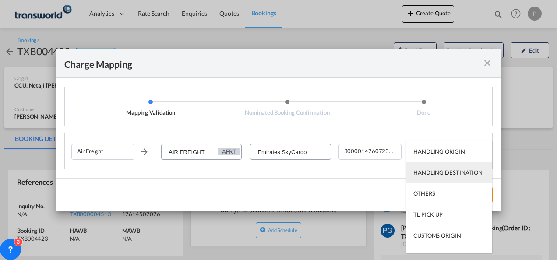
scroll to position [56, 0]
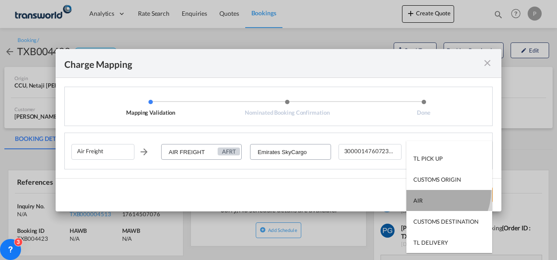
click at [387, 192] on md-option "AIR" at bounding box center [449, 200] width 86 height 21
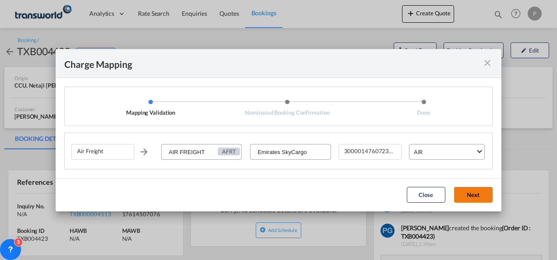
click at [387, 193] on button "Next" at bounding box center [473, 195] width 39 height 16
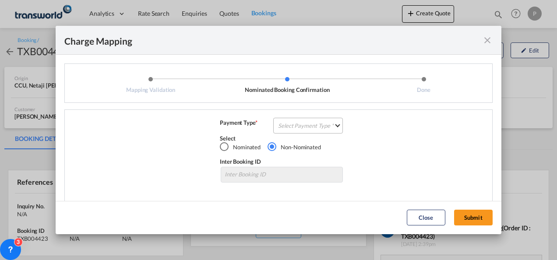
click at [305, 125] on md-select "Select Payment Type COLLECT PREPAID" at bounding box center [308, 126] width 70 height 16
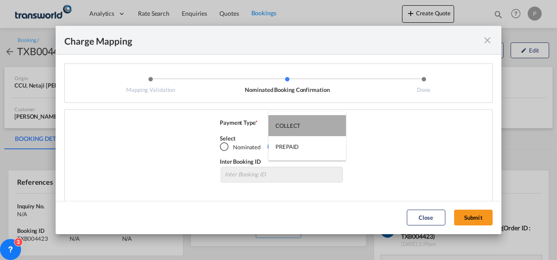
click at [305, 125] on md-option "COLLECT" at bounding box center [306, 125] width 77 height 21
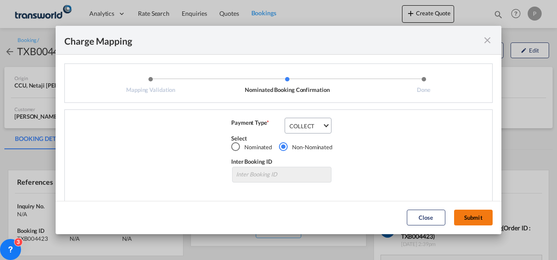
click at [387, 216] on button "Submit" at bounding box center [473, 218] width 39 height 16
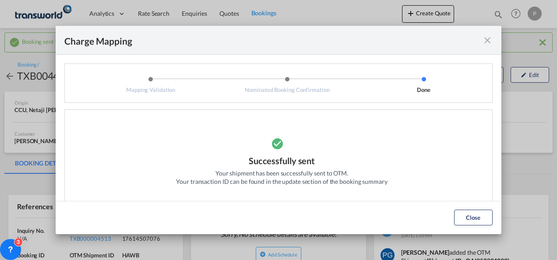
click at [387, 41] on md-icon "icon-close fg-AAA8AD cursor" at bounding box center [487, 40] width 11 height 11
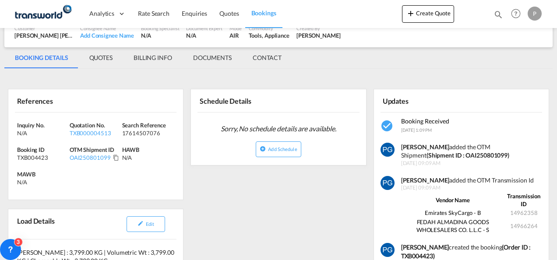
scroll to position [120, 0]
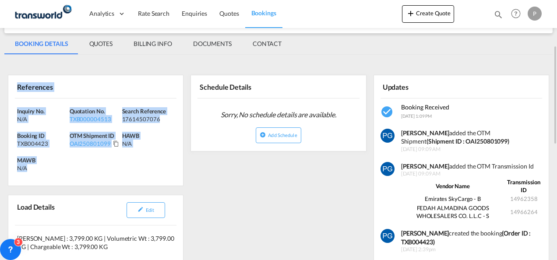
drag, startPoint x: 18, startPoint y: 84, endPoint x: 39, endPoint y: 165, distance: 84.3
click at [39, 165] on div "References Inquiry No. N/A Quotation No. TXB000004513 Search Reference 17614507…" at bounding box center [96, 130] width 176 height 111
copy div "References Inquiry No. N/A Quotation No. TXB000004513 Search Reference 17614507…"
click at [387, 14] on button "Create Quote" at bounding box center [428, 14] width 52 height 18
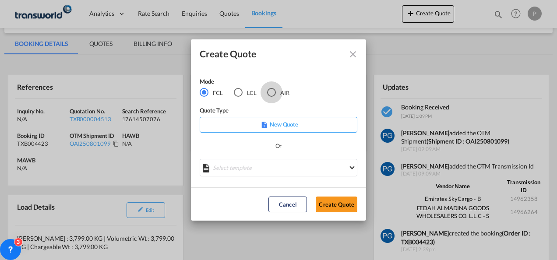
click at [271, 92] on div "AIR" at bounding box center [271, 92] width 9 height 9
click at [339, 201] on button "Create Quote" at bounding box center [337, 205] width 42 height 16
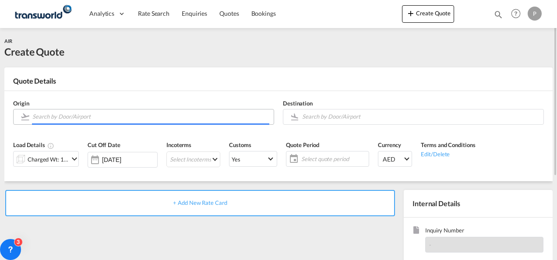
click at [120, 115] on input "Search by Door/Airport" at bounding box center [150, 116] width 237 height 15
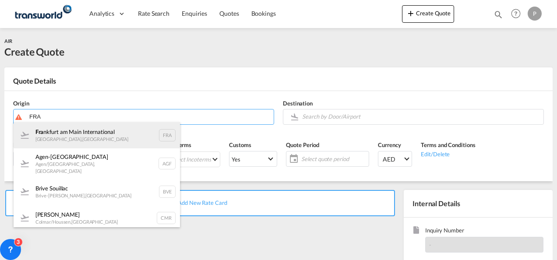
click at [95, 140] on div "Fra [GEOGRAPHIC_DATA] [GEOGRAPHIC_DATA] , [GEOGRAPHIC_DATA] FRA" at bounding box center [97, 135] width 166 height 26
type input "[GEOGRAPHIC_DATA], [GEOGRAPHIC_DATA], [GEOGRAPHIC_DATA]"
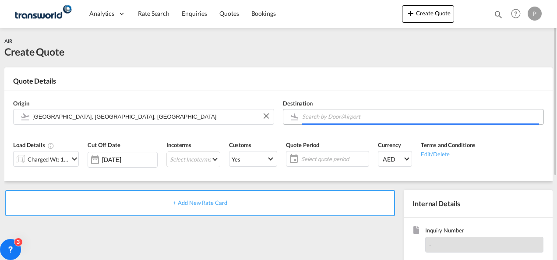
click at [323, 120] on input "Search by Door/Airport" at bounding box center [420, 116] width 237 height 15
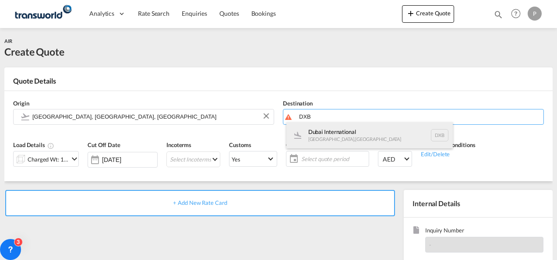
click at [321, 132] on div "Dubai International [GEOGRAPHIC_DATA] , [GEOGRAPHIC_DATA] DXB" at bounding box center [369, 135] width 166 height 26
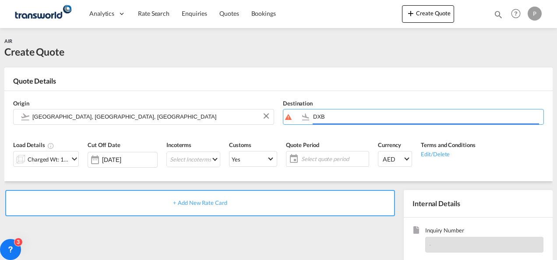
type input "Dubai International, [GEOGRAPHIC_DATA], DXB"
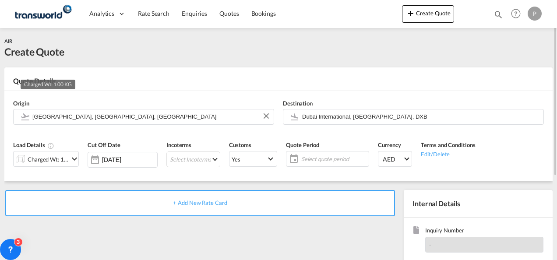
click at [59, 160] on div "Charged Wt: 1.00 KG" at bounding box center [48, 159] width 41 height 12
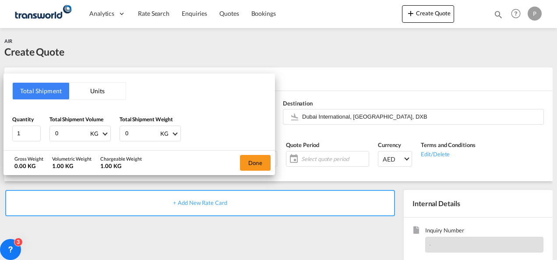
click at [60, 134] on input "0" at bounding box center [71, 133] width 35 height 15
type input "7"
click at [137, 133] on input "0" at bounding box center [141, 133] width 35 height 15
type input "7"
click at [258, 159] on button "Done" at bounding box center [255, 163] width 31 height 16
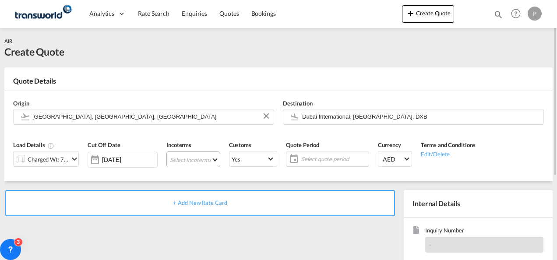
click at [179, 156] on md-select "Select Incoterms CFR - import Cost and Freight CPT - import Carrier Paid to CIP…" at bounding box center [193, 159] width 54 height 16
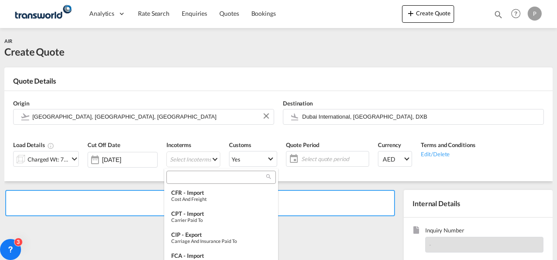
click at [182, 175] on input "search" at bounding box center [217, 177] width 97 height 8
type input "F"
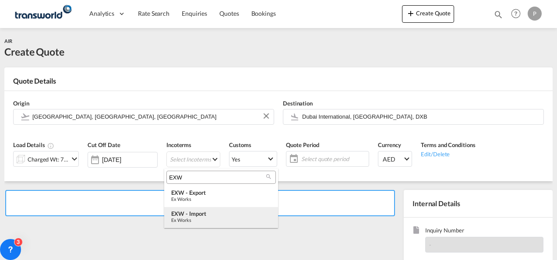
type input "EXW"
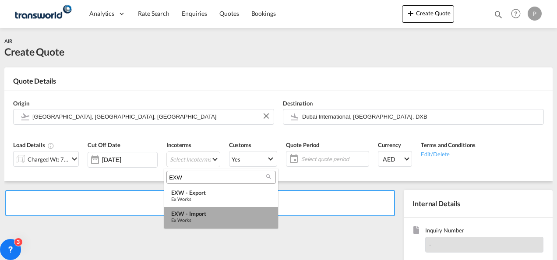
click at [194, 211] on div "EXW - import" at bounding box center [221, 213] width 100 height 7
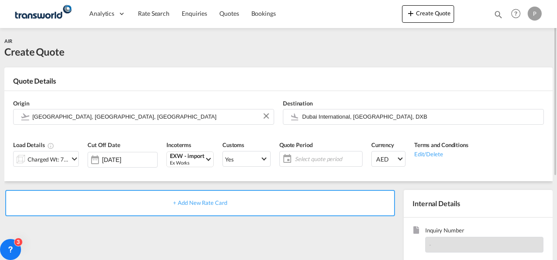
click at [302, 156] on span "Select quote period" at bounding box center [327, 159] width 65 height 8
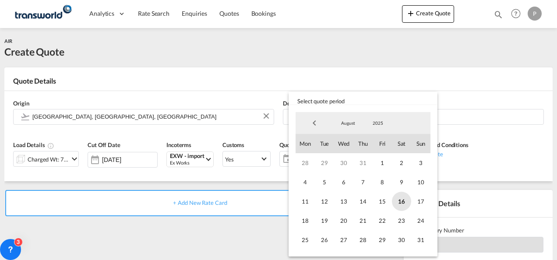
click at [387, 201] on span "16" at bounding box center [401, 201] width 19 height 19
click at [387, 239] on span "31" at bounding box center [420, 239] width 19 height 19
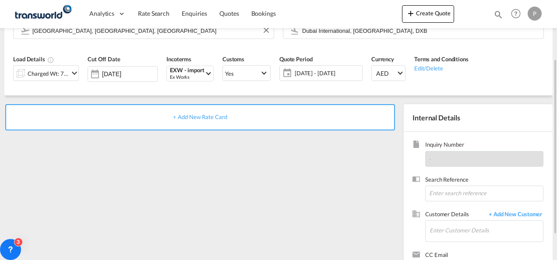
scroll to position [88, 0]
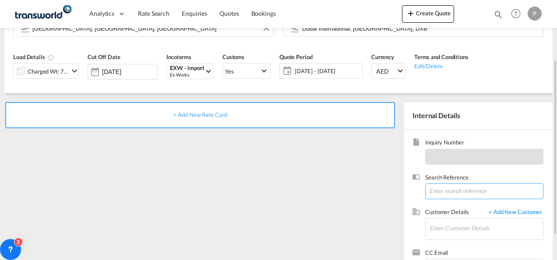
click at [387, 197] on input at bounding box center [484, 191] width 118 height 16
type input "TWG582"
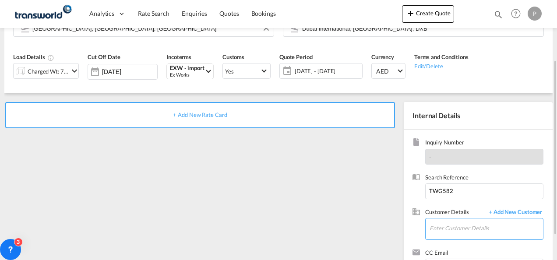
click at [387, 226] on input "Enter Customer Details" at bounding box center [485, 228] width 113 height 20
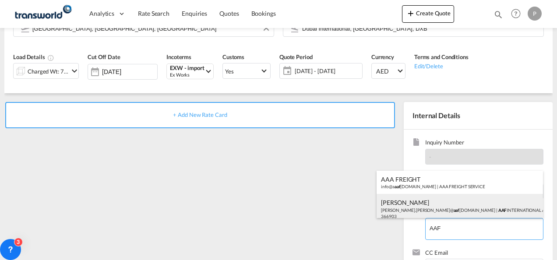
click at [387, 211] on div "[PERSON_NAME] [PERSON_NAME].[PERSON_NAME]@ aaf [DOMAIN_NAME] | AAF INTERNATIONA…" at bounding box center [460, 209] width 166 height 30
type input "AAF INTERNATIONAL AIR FILTRATION LLC, [PERSON_NAME], [PERSON_NAME][EMAIL_ADDRES…"
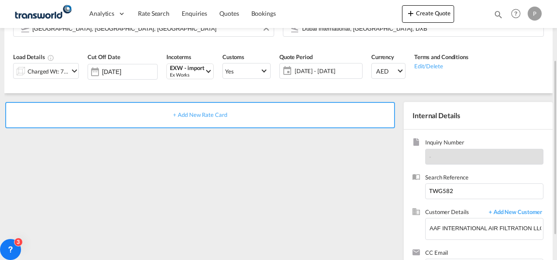
click at [208, 113] on span "+ Add New Rate Card" at bounding box center [200, 114] width 54 height 7
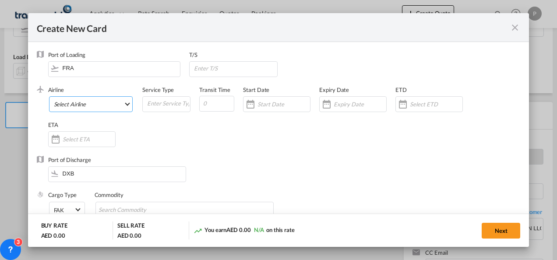
click at [113, 105] on md-select "Select Airline AIR EXPRESS S.A. (1166- / -) CMA CGM Air Cargo (1140-2C / -) DDW…" at bounding box center [91, 104] width 84 height 16
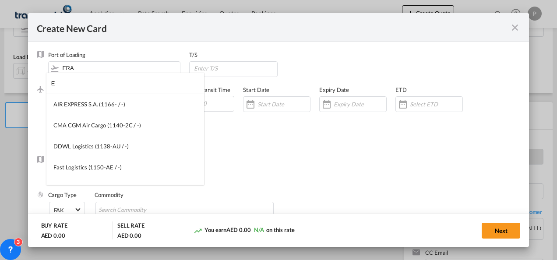
click at [99, 81] on input "E" at bounding box center [127, 83] width 153 height 21
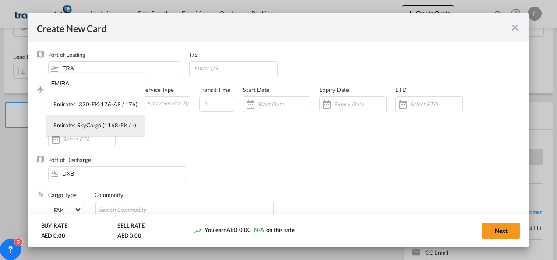
type input "EMIRA"
drag, startPoint x: 103, startPoint y: 123, endPoint x: 160, endPoint y: 104, distance: 59.4
click at [160, 104] on body "Analytics Dashboard Rate Search Enquiries Quotes Bookings" at bounding box center [278, 130] width 557 height 260
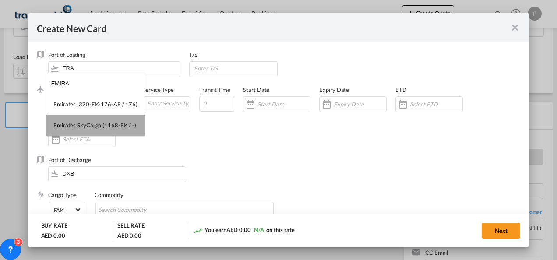
click at [105, 123] on div "Emirates SkyCargo (1168-EK / -)" at bounding box center [94, 125] width 83 height 8
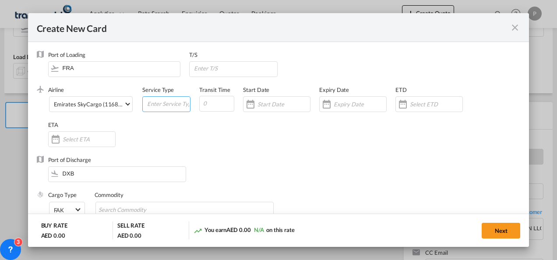
click at [159, 104] on input "Create New Card ..." at bounding box center [168, 103] width 44 height 13
type input "EXW IMPORT"
click at [348, 102] on input "Create New Card ..." at bounding box center [360, 104] width 53 height 7
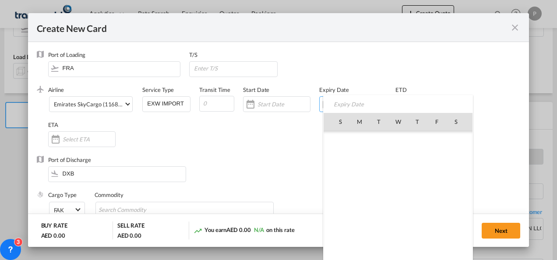
scroll to position [202681, 0]
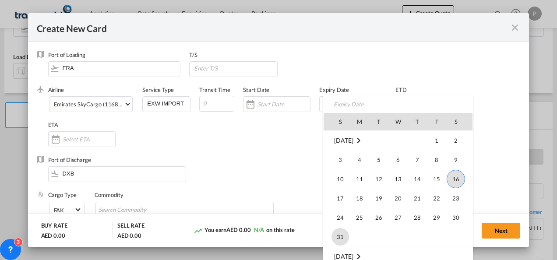
click at [340, 230] on span "31" at bounding box center [340, 237] width 18 height 18
type input "[DATE]"
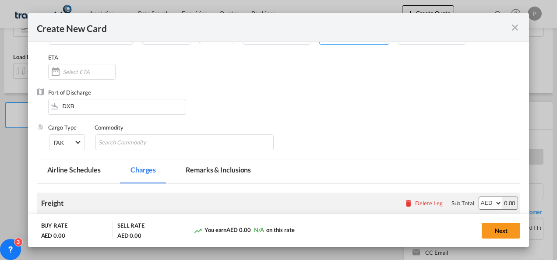
scroll to position [68, 0]
click at [181, 143] on md-chips-wrap "Chips container with autocompletion. Enter the text area, type text to search, …" at bounding box center [184, 142] width 179 height 16
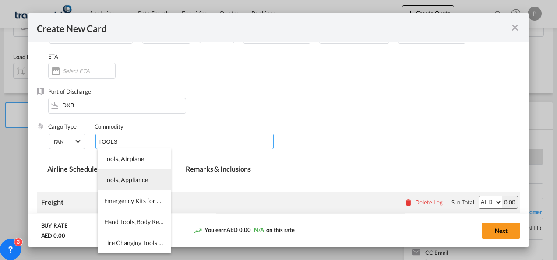
type input "TOOLS"
click at [120, 184] on li "Tools, Appliance" at bounding box center [134, 179] width 73 height 21
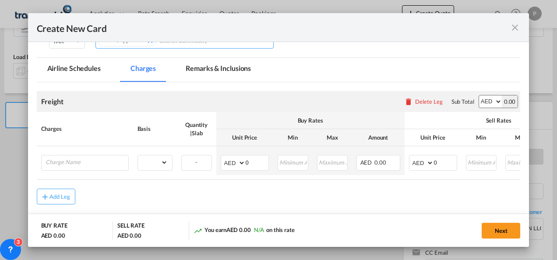
scroll to position [170, 0]
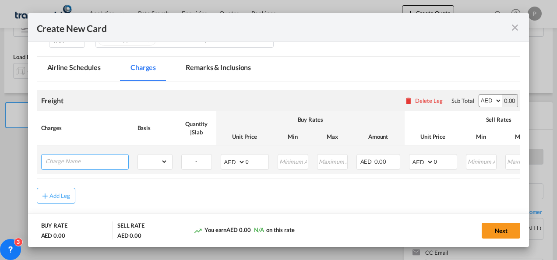
click at [112, 161] on input "Charge Name" at bounding box center [87, 161] width 83 height 13
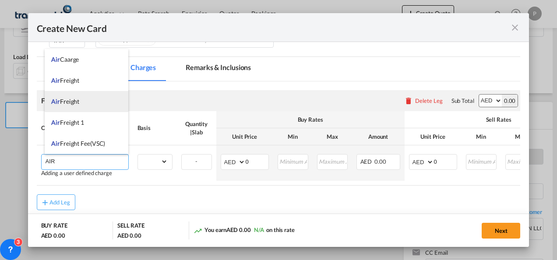
click at [81, 103] on li "Air Freight" at bounding box center [87, 101] width 84 height 21
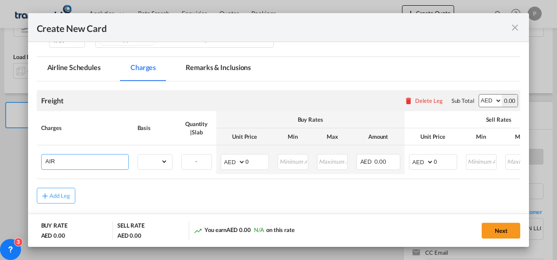
type input "Air Freight"
click at [155, 161] on select "gross_weight volumetric_weight per_shipment per_bl per_km % on air freight per_…" at bounding box center [153, 162] width 30 height 14
select select "per_shipment"
click at [138, 155] on select "gross_weight volumetric_weight per_shipment per_bl per_km % on air freight per_…" at bounding box center [153, 162] width 30 height 14
click at [250, 162] on input "0" at bounding box center [257, 161] width 23 height 13
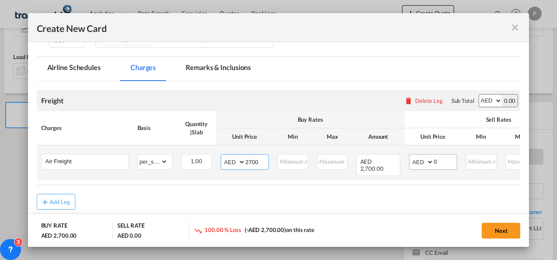
type input "2700"
click at [387, 164] on input "0" at bounding box center [445, 161] width 23 height 13
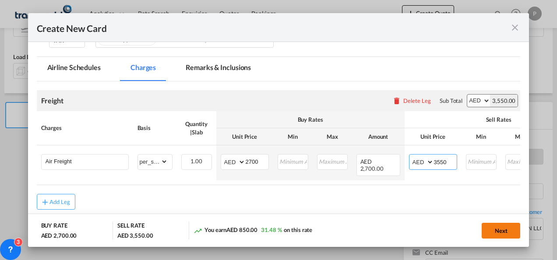
type input "3550"
click at [387, 226] on button "Next" at bounding box center [501, 231] width 39 height 16
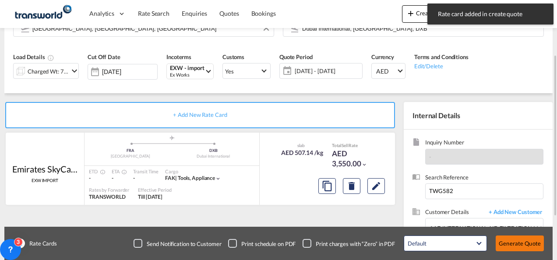
click at [387, 247] on button "Generate Quote" at bounding box center [520, 244] width 48 height 16
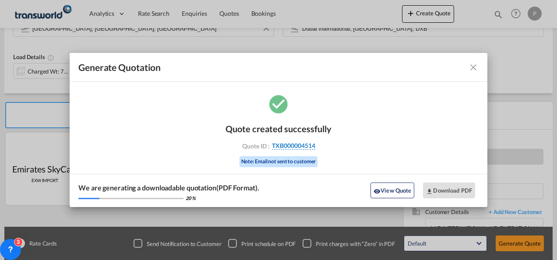
click at [288, 144] on span "TXB000004514" at bounding box center [293, 146] width 43 height 8
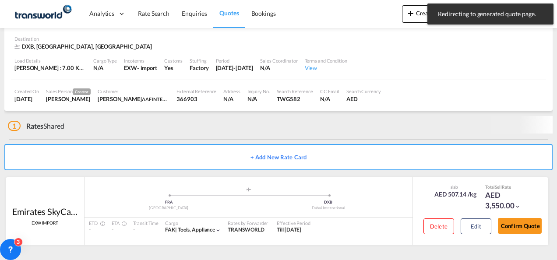
scroll to position [53, 0]
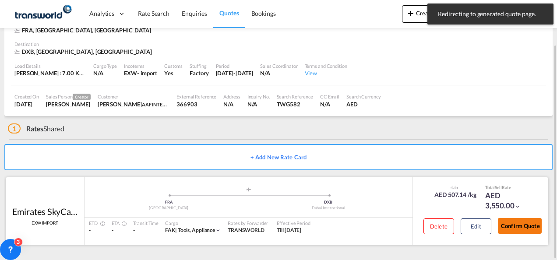
click at [387, 226] on button "Confirm Quote" at bounding box center [520, 226] width 44 height 16
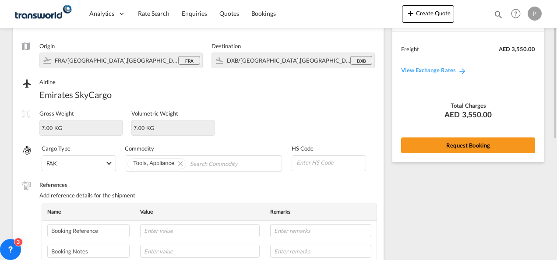
scroll to position [59, 0]
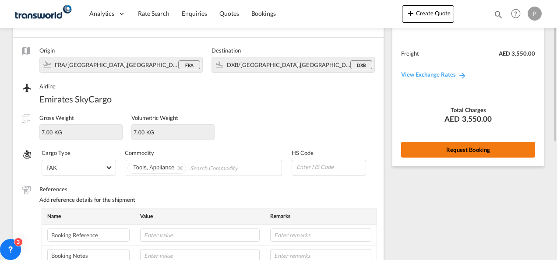
click at [387, 154] on button "Request Booking" at bounding box center [468, 150] width 134 height 16
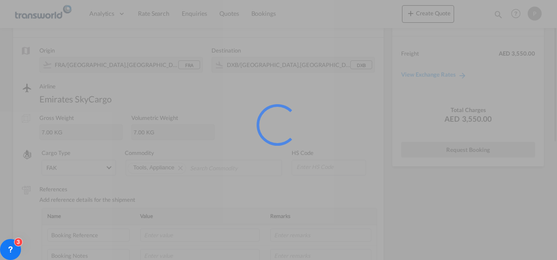
scroll to position [16, 0]
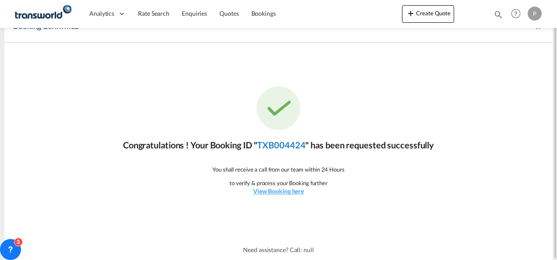
click at [282, 146] on link "TXB004424" at bounding box center [281, 145] width 48 height 11
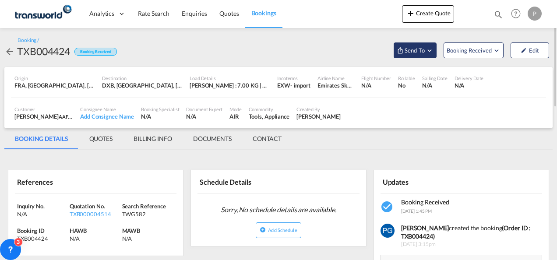
click at [387, 54] on span "Send To" at bounding box center [415, 50] width 22 height 9
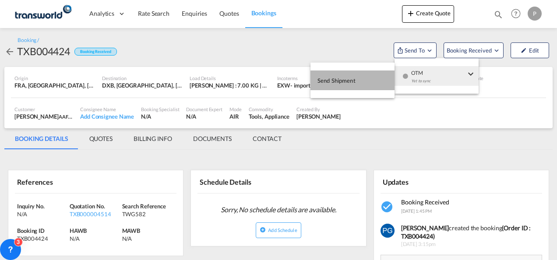
click at [338, 74] on span "Send Shipment" at bounding box center [336, 81] width 38 height 14
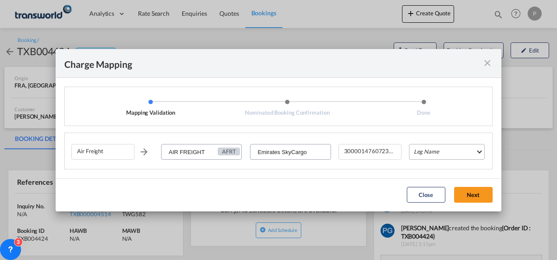
click at [387, 148] on md-select "Leg Name HANDLING ORIGIN HANDLING DESTINATION OTHERS TL PICK UP CUSTOMS ORIGIN …" at bounding box center [447, 152] width 76 height 16
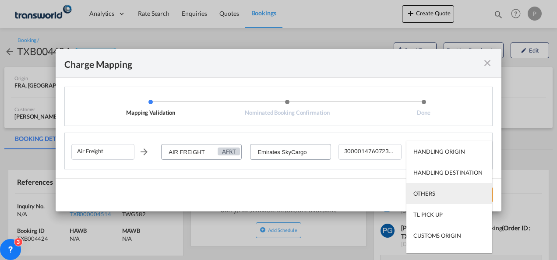
scroll to position [56, 0]
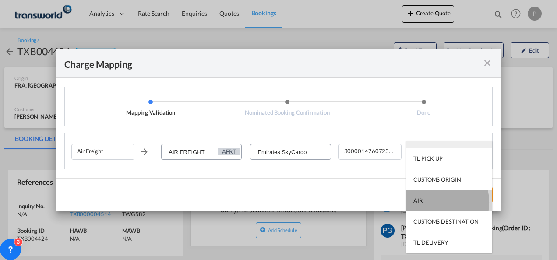
click at [387, 202] on md-option "AIR" at bounding box center [449, 200] width 86 height 21
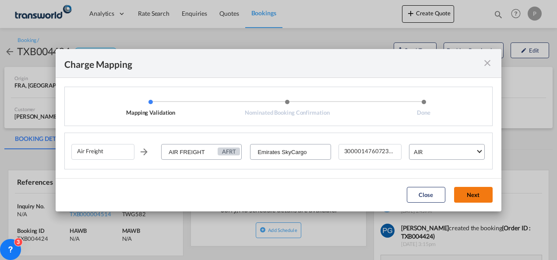
click at [387, 197] on button "Next" at bounding box center [473, 195] width 39 height 16
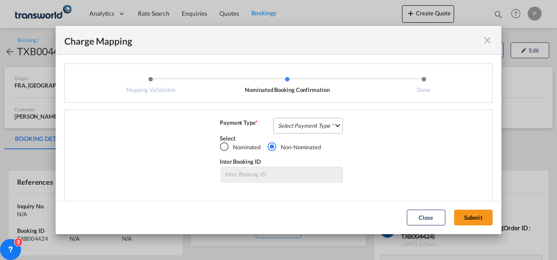
click at [293, 126] on md-select "Select Payment Type COLLECT PREPAID" at bounding box center [308, 126] width 70 height 16
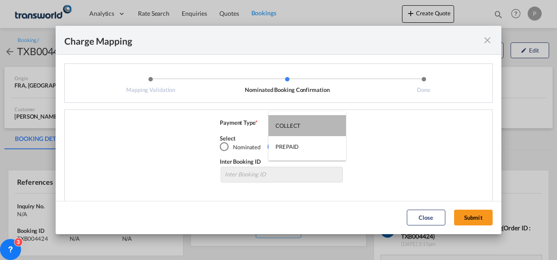
click at [293, 126] on div "COLLECT" at bounding box center [287, 126] width 25 height 8
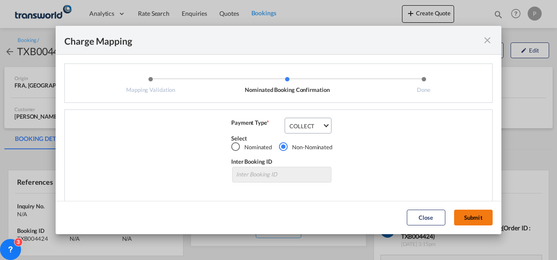
click at [387, 219] on button "Submit" at bounding box center [473, 218] width 39 height 16
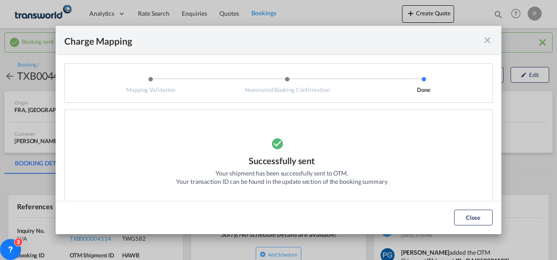
click at [387, 39] on md-icon "icon-close fg-AAA8AD cursor" at bounding box center [487, 40] width 11 height 11
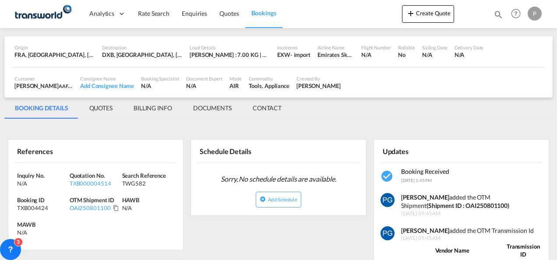
scroll to position [56, 0]
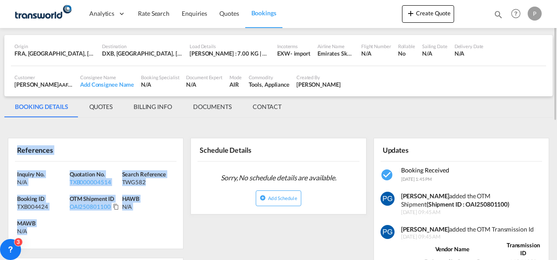
drag, startPoint x: 17, startPoint y: 148, endPoint x: 49, endPoint y: 239, distance: 96.2
click at [49, 239] on div "References Inquiry No. N/A Quotation No. TXB000004514 Search Reference TWG582 B…" at bounding box center [96, 193] width 176 height 111
copy div "References Inquiry No. N/A Quotation No. TXB000004514 Search Reference TWG582 B…"
click at [387, 12] on button "Create Quote" at bounding box center [428, 14] width 52 height 18
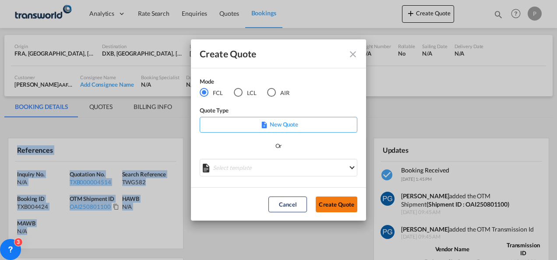
click at [327, 202] on button "Create Quote" at bounding box center [337, 205] width 42 height 16
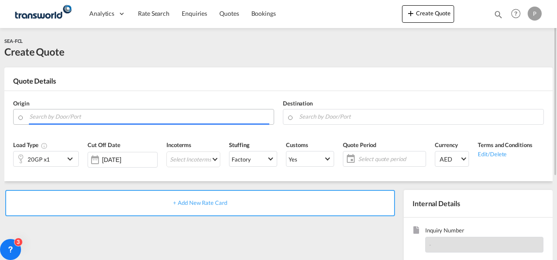
click at [141, 117] on input "Search by Door/Port" at bounding box center [149, 116] width 240 height 15
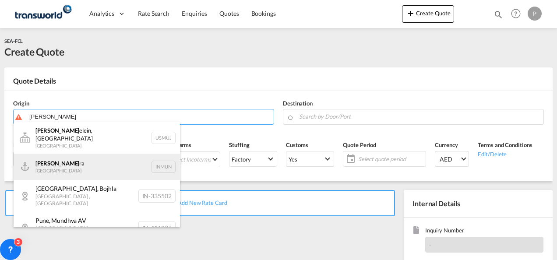
click at [74, 156] on div "[PERSON_NAME] [GEOGRAPHIC_DATA] INMUN" at bounding box center [97, 167] width 166 height 26
type input "Mundra, INMUN"
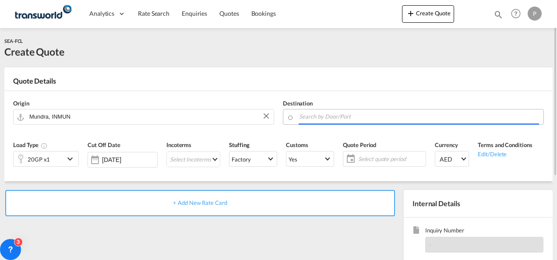
click at [321, 116] on body "Analytics Dashboard Rate Search Enquiries Quotes Bookings" at bounding box center [278, 130] width 557 height 260
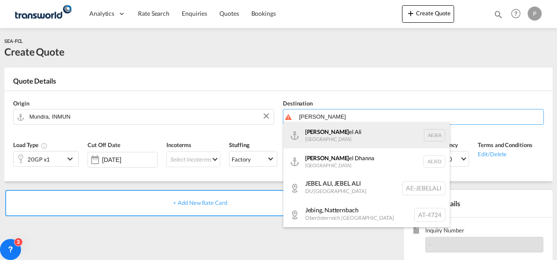
click at [326, 141] on div "[PERSON_NAME] el Ali [GEOGRAPHIC_DATA] [GEOGRAPHIC_DATA]" at bounding box center [366, 135] width 166 height 26
type input "[GEOGRAPHIC_DATA], [GEOGRAPHIC_DATA]"
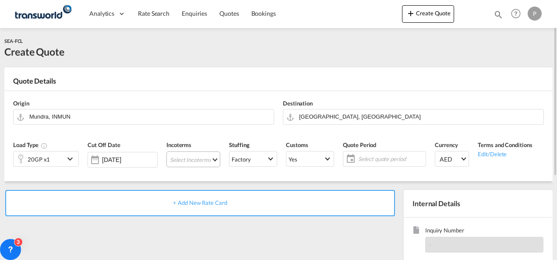
click at [184, 158] on md-select "Select Incoterms CFR - import Cost and Freight CPT - import Carrier Paid to CIP…" at bounding box center [193, 159] width 54 height 16
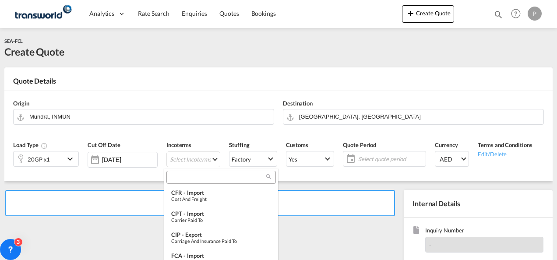
click at [185, 179] on input "search" at bounding box center [217, 177] width 97 height 8
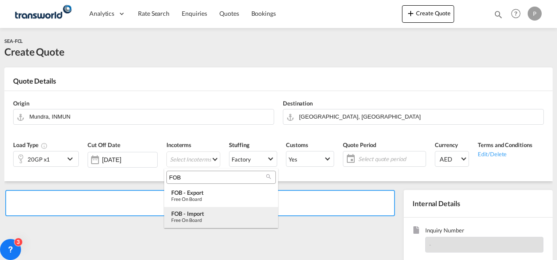
type input "FOB"
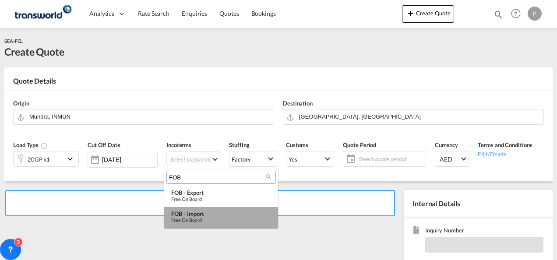
click at [194, 213] on div "FOB - import" at bounding box center [221, 213] width 100 height 7
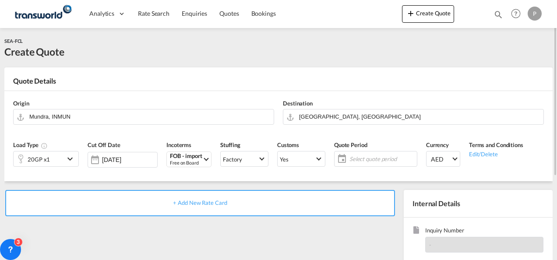
click at [362, 160] on span "Select quote period" at bounding box center [381, 159] width 65 height 8
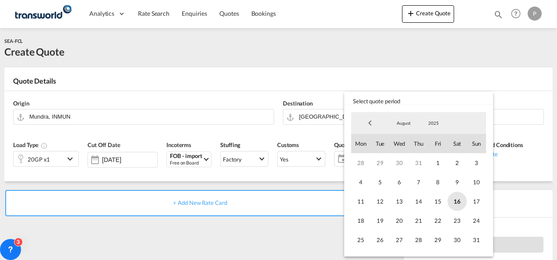
click at [387, 197] on span "16" at bounding box center [456, 201] width 19 height 19
click at [387, 237] on span "31" at bounding box center [476, 239] width 19 height 19
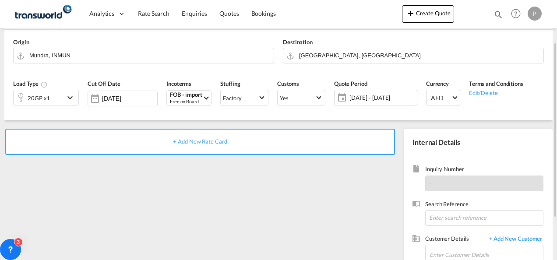
scroll to position [62, 0]
click at [387, 217] on input at bounding box center [484, 218] width 118 height 16
paste input "SWAJEA25036827"
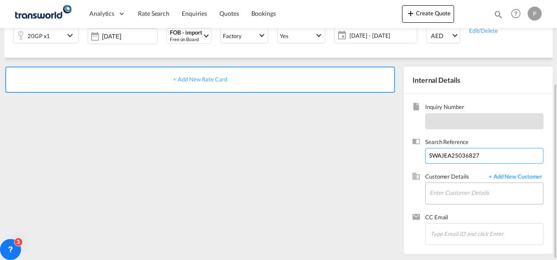
type input "SWAJEA25036827"
click at [387, 187] on input "Enter Customer Details" at bounding box center [485, 193] width 113 height 20
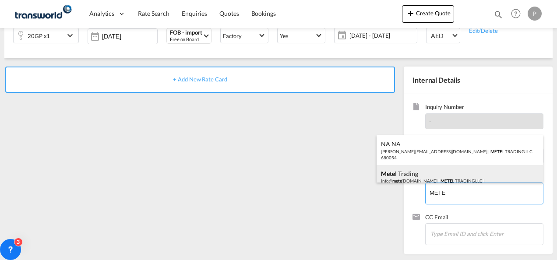
click at [387, 178] on div "Mete l Trading info@ mete [DOMAIN_NAME] | METE L TRADING LLC | 680054" at bounding box center [460, 180] width 166 height 30
type input "METEL TRADING LLC, Metel Trading, [EMAIL_ADDRESS][DOMAIN_NAME]"
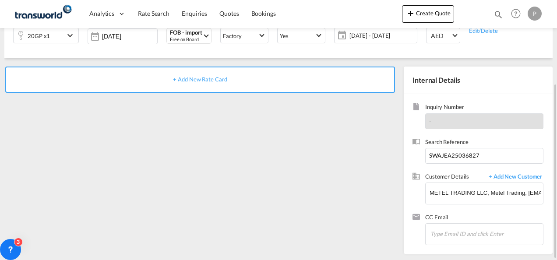
click at [192, 77] on span "+ Add New Rate Card" at bounding box center [200, 79] width 54 height 7
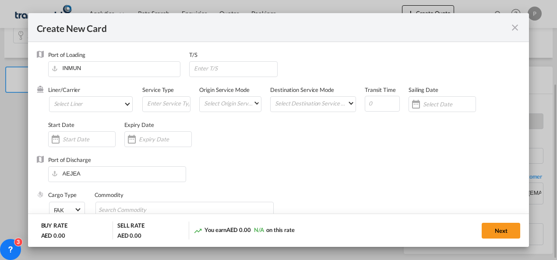
type input "Basic Ocean Freight"
select select "per equipment"
click at [103, 103] on md-select "Select Liner 2HM LOGISTICS D.O.O 2HM LOGISTICS D.O.O. / TDWC-CAPODISTRI 2HM LOG…" at bounding box center [91, 104] width 84 height 16
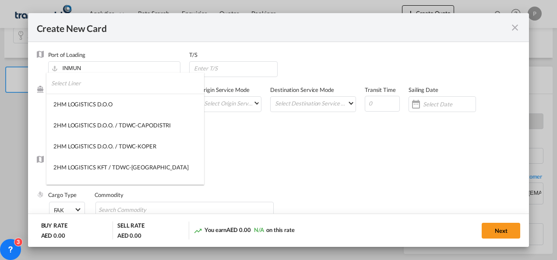
click at [113, 86] on input "search" at bounding box center [127, 83] width 153 height 21
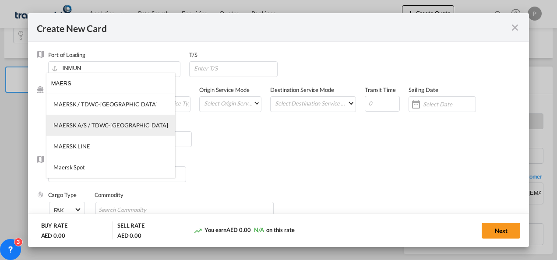
type input "MAERS"
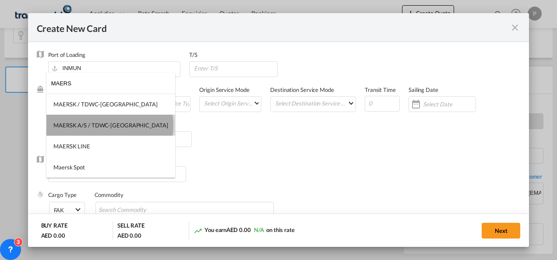
click at [109, 125] on div "MAERSK A/S / TDWC-[GEOGRAPHIC_DATA]" at bounding box center [110, 125] width 115 height 8
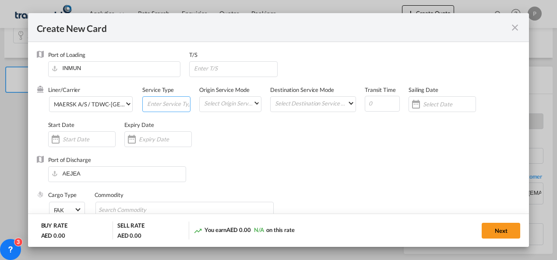
click at [169, 105] on input "Create New Card ..." at bounding box center [168, 103] width 44 height 13
type input "FOB IMPORT"
click at [161, 144] on div "Create New Card ..." at bounding box center [157, 139] width 67 height 16
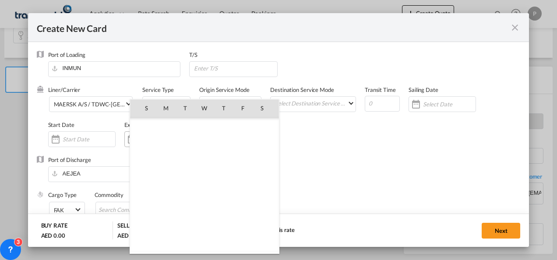
scroll to position [202681, 0]
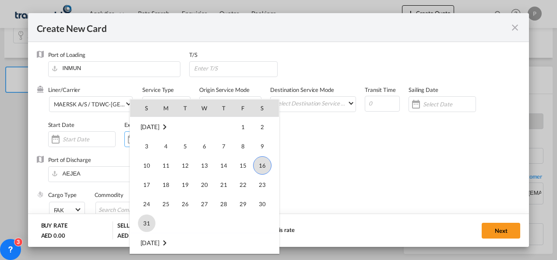
click at [146, 227] on span "31" at bounding box center [147, 224] width 18 height 18
type input "[DATE]"
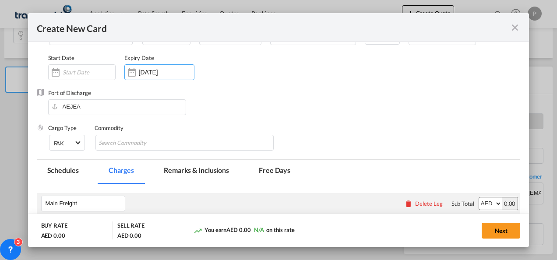
scroll to position [67, 0]
click at [151, 141] on input "Chips input." at bounding box center [139, 143] width 80 height 14
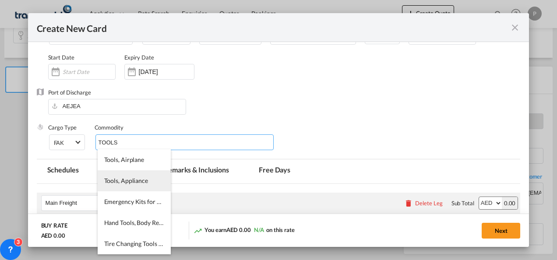
type input "TOOLS"
click at [137, 186] on li "Tools, Appliance" at bounding box center [134, 180] width 73 height 21
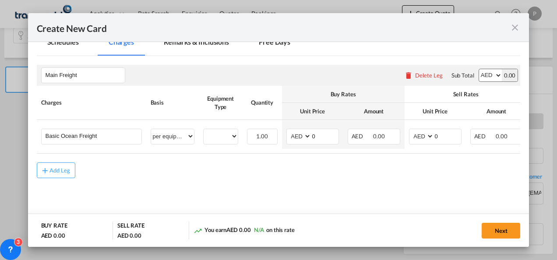
scroll to position [196, 0]
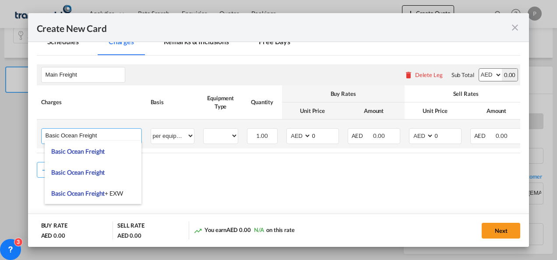
click at [104, 136] on input "Basic Ocean Freight" at bounding box center [94, 135] width 96 height 13
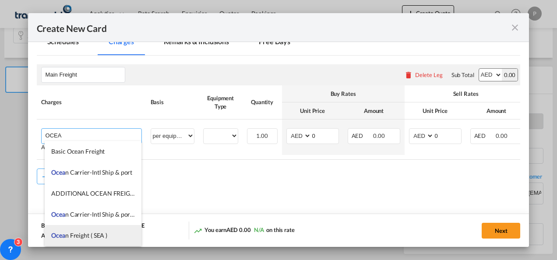
click at [93, 239] on li "Ocea n Freight ( SEA )" at bounding box center [93, 235] width 97 height 21
type input "Ocean Freight ( SEA )"
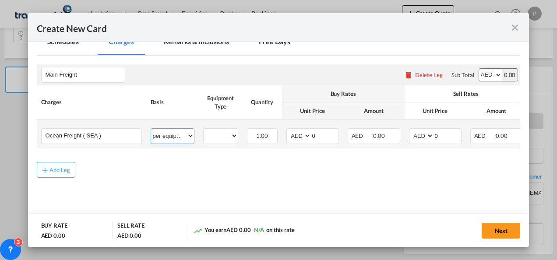
click at [178, 133] on select "per equipment per container per B/L per shipping bill per shipment % on freight…" at bounding box center [172, 136] width 43 height 14
select select "per shipment"
click at [151, 129] on select "per equipment per container per B/L per shipping bill per shipment % on freight…" at bounding box center [172, 136] width 43 height 14
click at [387, 131] on input "0" at bounding box center [447, 135] width 27 height 13
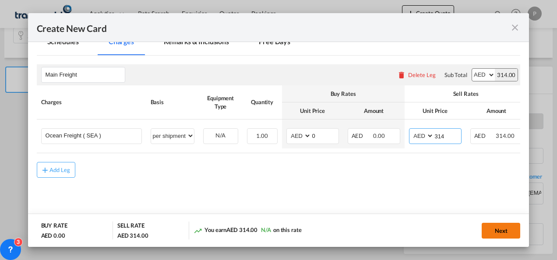
type input "314"
click at [387, 234] on button "Next" at bounding box center [501, 231] width 39 height 16
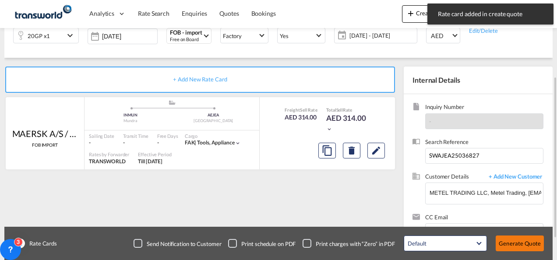
click at [387, 241] on button "Generate Quote" at bounding box center [520, 244] width 48 height 16
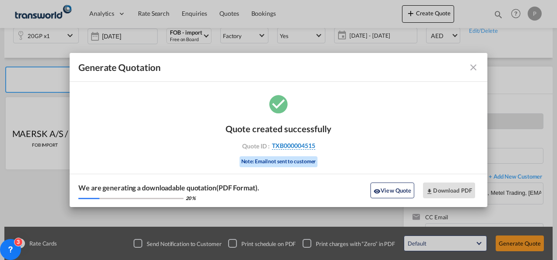
click at [299, 145] on span "TXB000004515" at bounding box center [293, 146] width 43 height 8
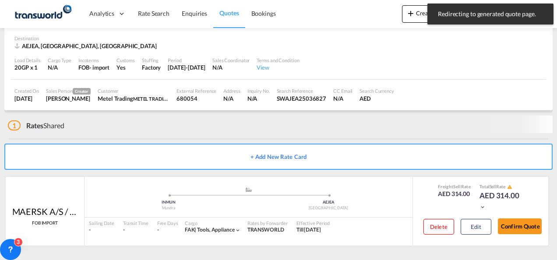
scroll to position [54, 0]
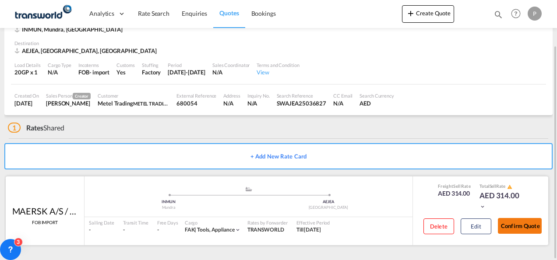
click at [387, 218] on button "Confirm Quote" at bounding box center [520, 226] width 44 height 16
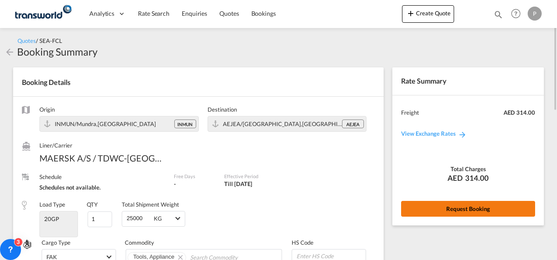
click at [387, 211] on button "Request Booking" at bounding box center [468, 209] width 134 height 16
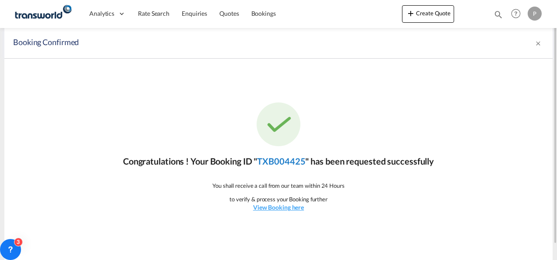
click at [281, 158] on link "TXB004425" at bounding box center [281, 161] width 48 height 11
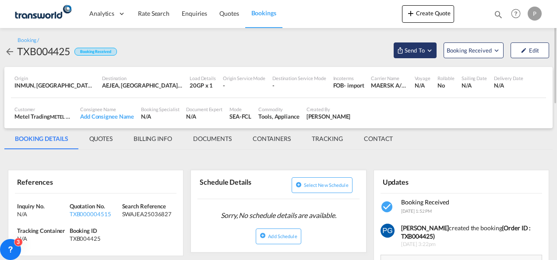
click at [387, 55] on button "Send To" at bounding box center [415, 50] width 43 height 16
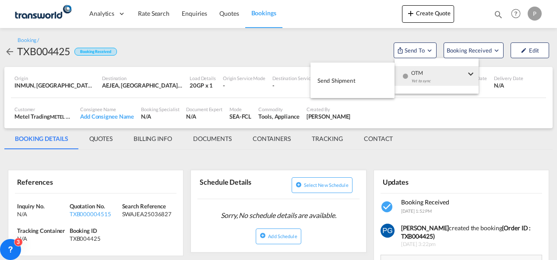
click at [361, 80] on button "Send Shipment" at bounding box center [352, 80] width 84 height 20
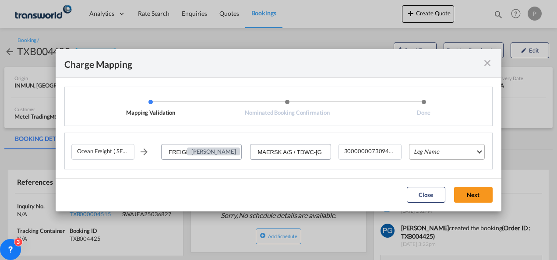
click at [387, 154] on md-select "Leg Name HANDLING ORIGIN VESSEL HANDLING DESTINATION OTHERS TL PICK UP CUSTOMS …" at bounding box center [447, 152] width 76 height 16
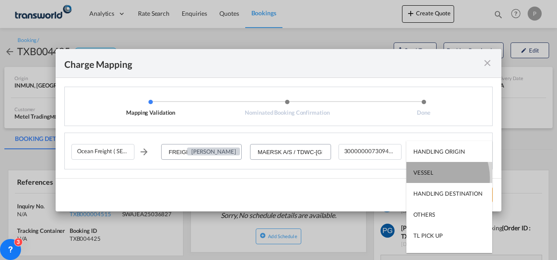
click at [387, 178] on md-option "VESSEL" at bounding box center [449, 172] width 86 height 21
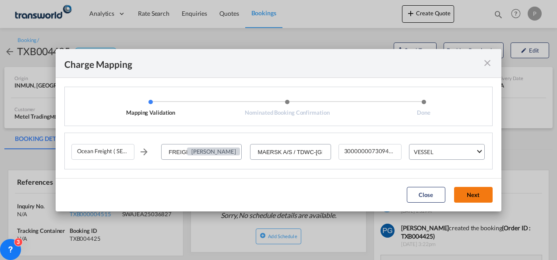
click at [387, 198] on button "Next" at bounding box center [473, 195] width 39 height 16
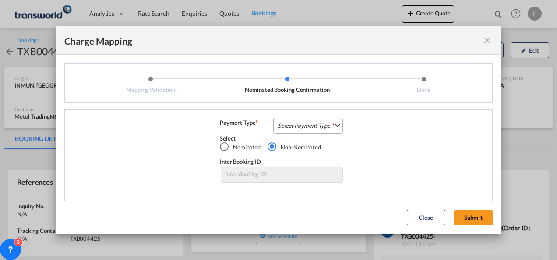
click at [323, 123] on md-select "Select Payment Type COLLECT PREPAID" at bounding box center [308, 126] width 70 height 16
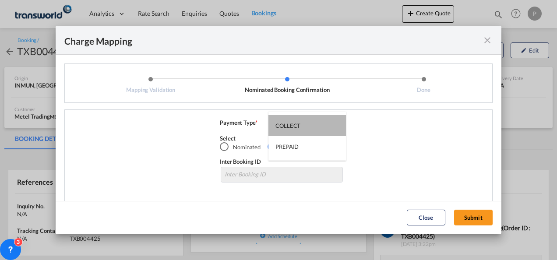
click at [323, 123] on md-option "COLLECT" at bounding box center [306, 125] width 77 height 21
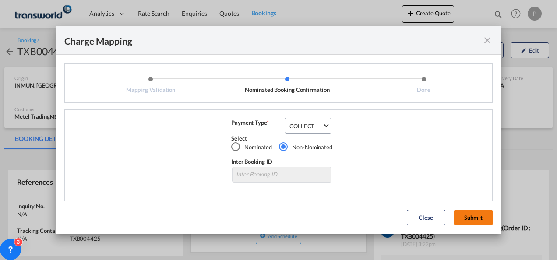
click at [387, 218] on button "Submit" at bounding box center [473, 218] width 39 height 16
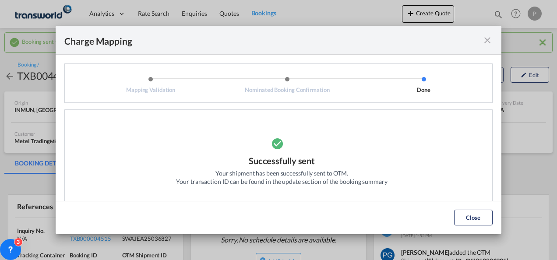
click at [387, 40] on md-icon "icon-close fg-AAA8AD cursor" at bounding box center [487, 40] width 11 height 11
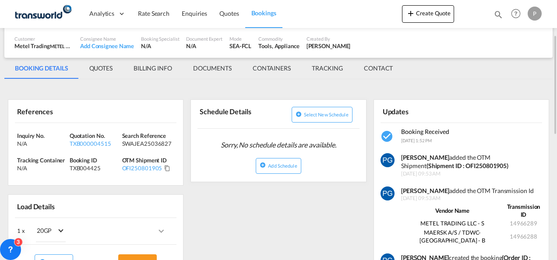
scroll to position [95, 0]
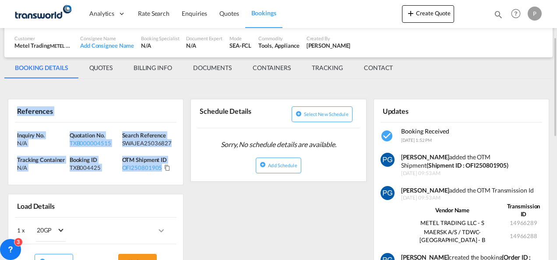
drag, startPoint x: 16, startPoint y: 109, endPoint x: 161, endPoint y: 174, distance: 158.9
click at [161, 174] on div "References Inquiry No. N/A Quotation No. TXB000004515 Search Reference SWAJEA25…" at bounding box center [96, 142] width 176 height 86
copy div "References Inquiry No. N/A Quotation No. TXB000004515 Search Reference SWAJEA25…"
